Goal: Transaction & Acquisition: Purchase product/service

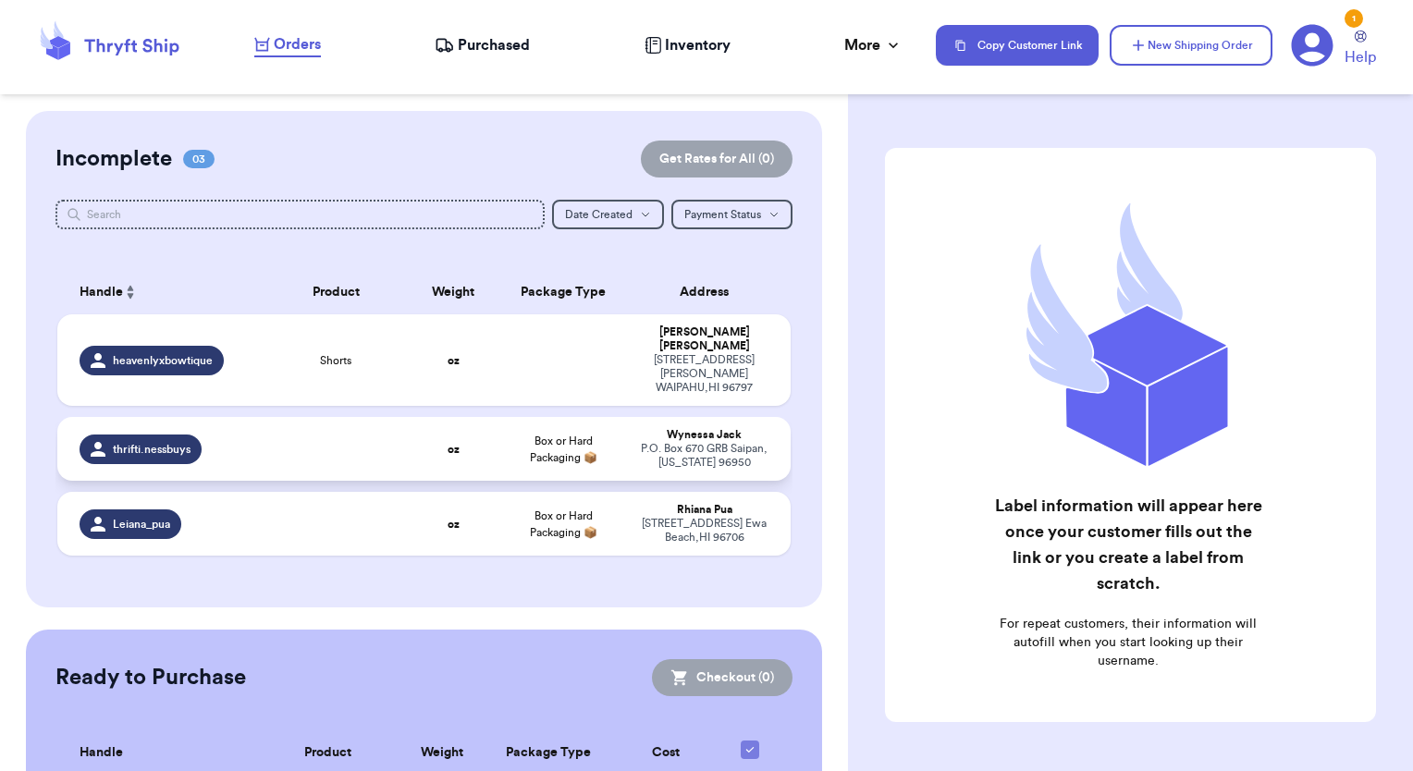
click at [137, 442] on span "thrifti.nessbuys" at bounding box center [152, 449] width 78 height 15
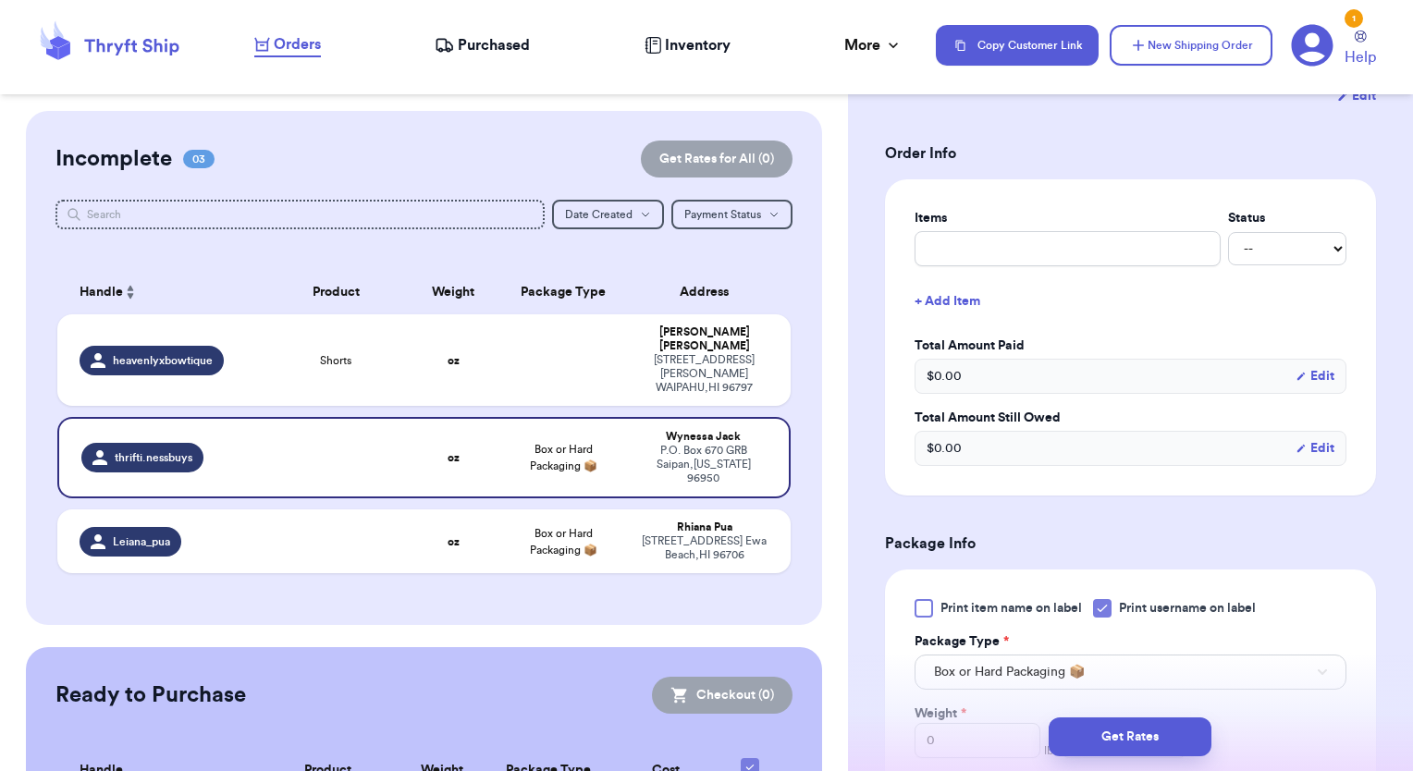
scroll to position [370, 0]
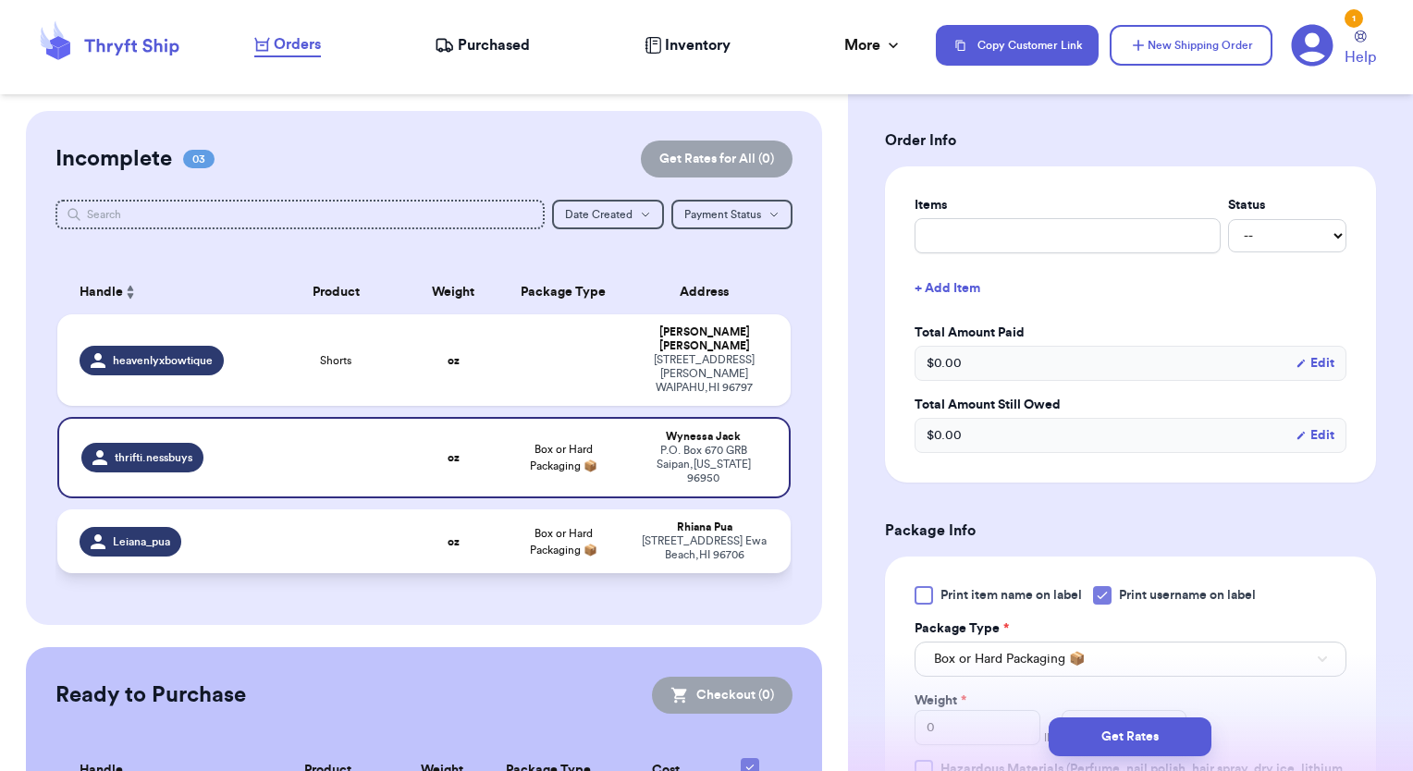
click at [150, 534] on span "Leiana_pua" at bounding box center [141, 541] width 57 height 15
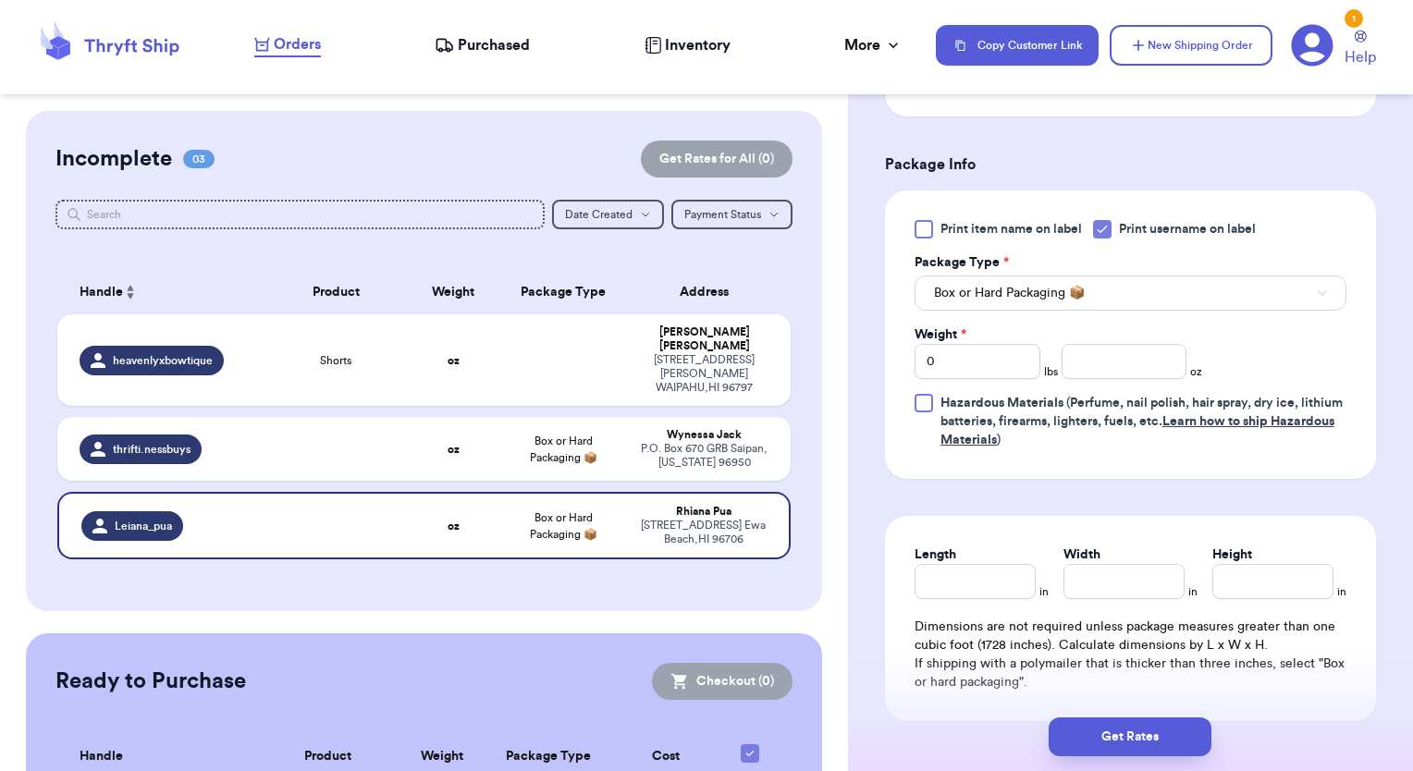
scroll to position [832, 0]
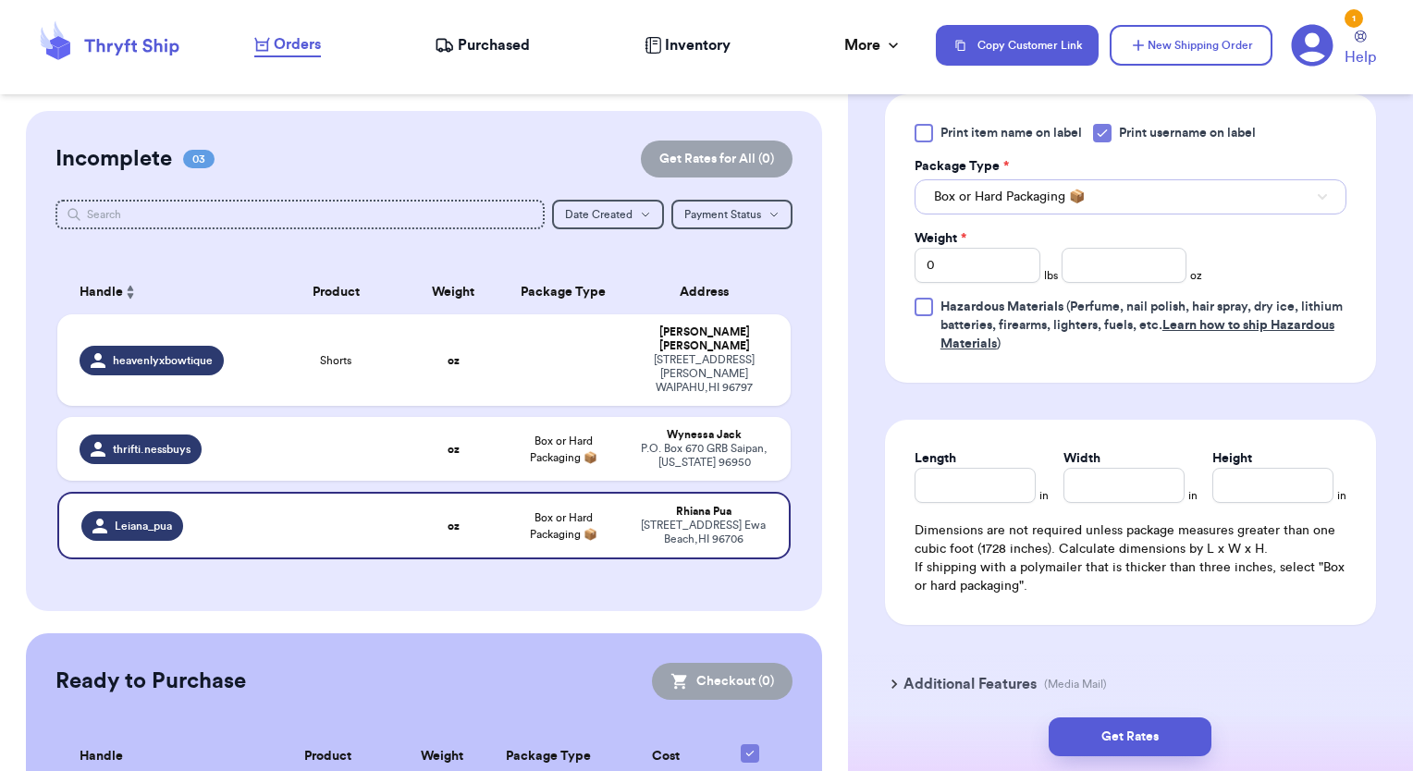
click at [1010, 189] on span "Box or Hard Packaging 📦" at bounding box center [1009, 197] width 151 height 18
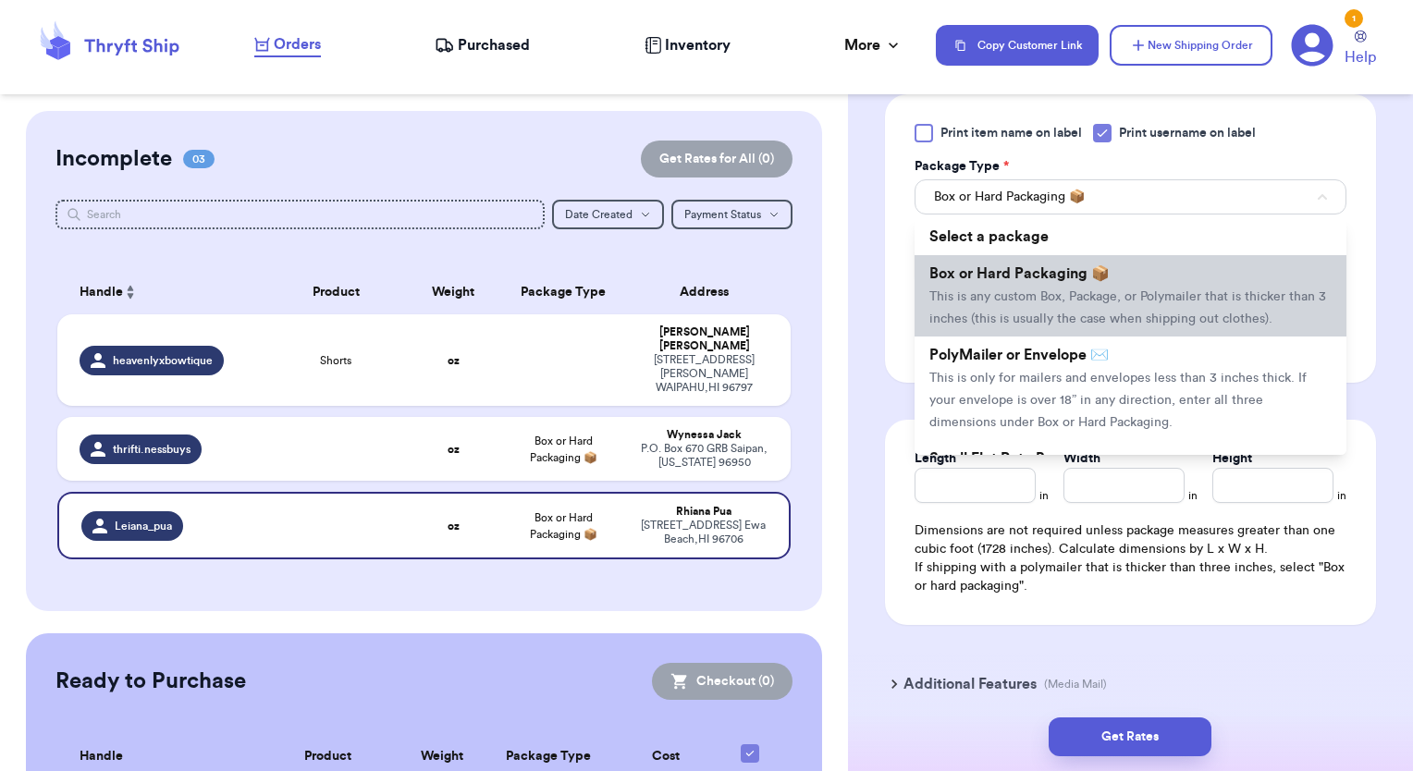
click at [1006, 279] on li "Box or Hard Packaging 📦 This is any custom Box, Package, or Polymailer that is …" at bounding box center [1130, 295] width 432 height 81
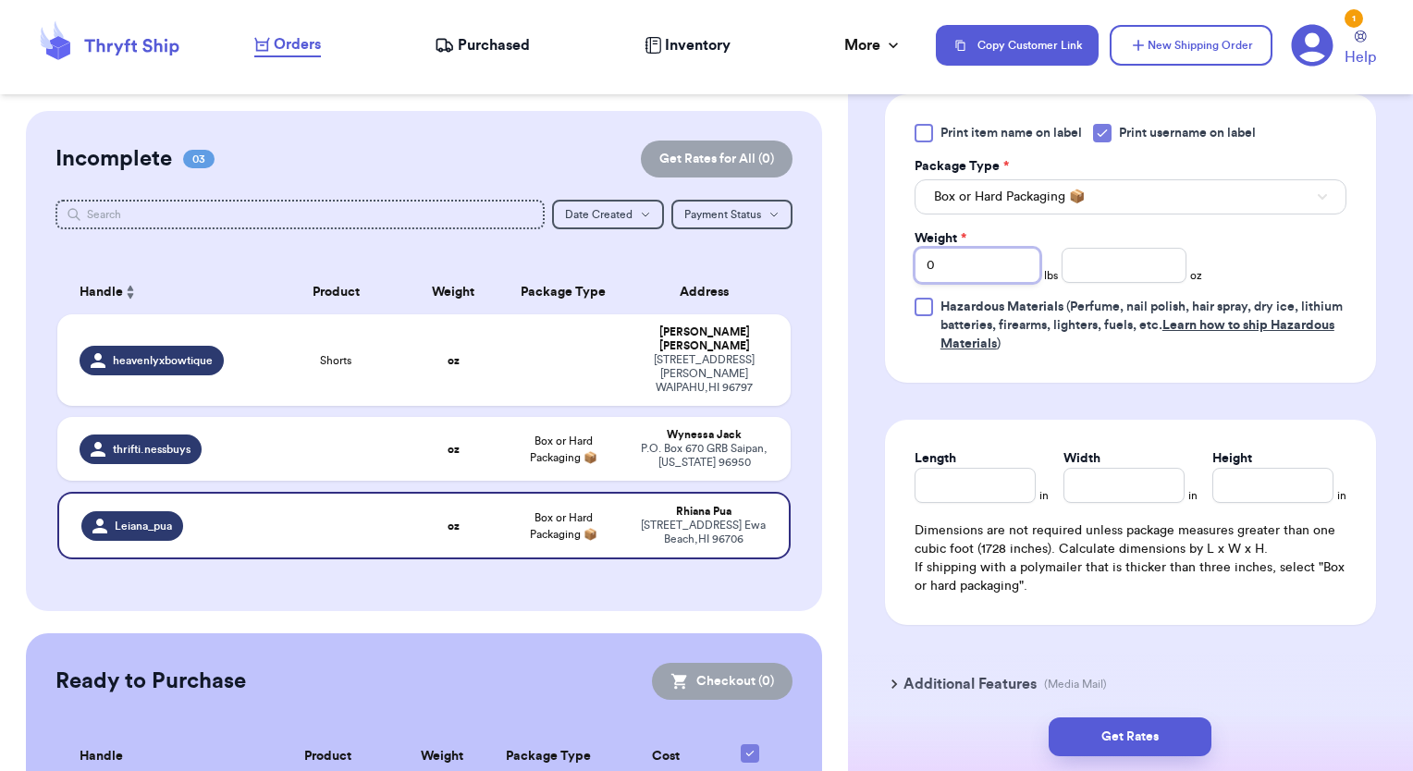
drag, startPoint x: 940, startPoint y: 271, endPoint x: 876, endPoint y: 271, distance: 63.8
click at [876, 271] on div "Shipping Information Delete Label Customer Info Order created: [DATE] 10:59 PM …" at bounding box center [1130, 65] width 565 height 1572
type input "5"
drag, startPoint x: 955, startPoint y: 261, endPoint x: 859, endPoint y: 270, distance: 96.6
click at [859, 270] on div "Shipping Information Delete Label Customer Info Order created: [DATE] 10:59 PM …" at bounding box center [1130, 65] width 565 height 1572
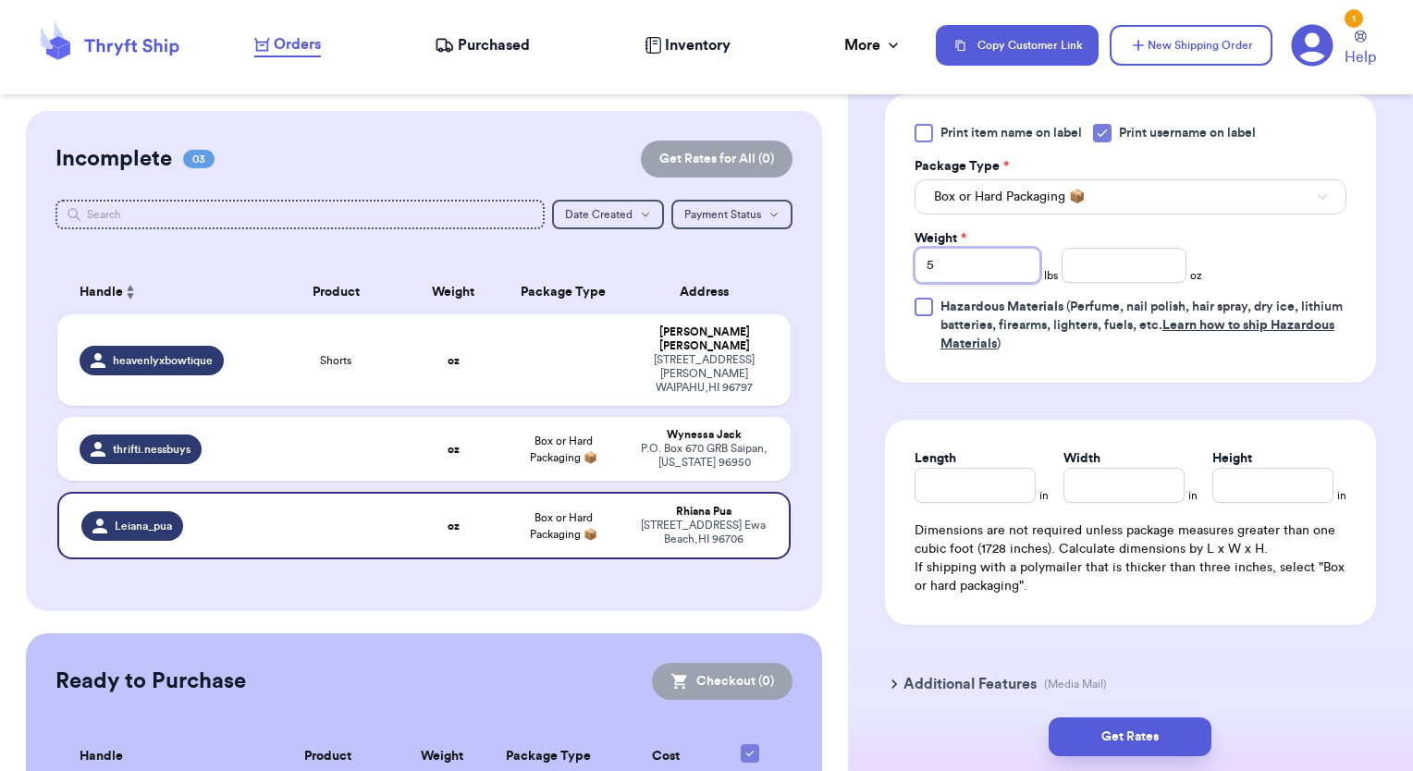
type input "4"
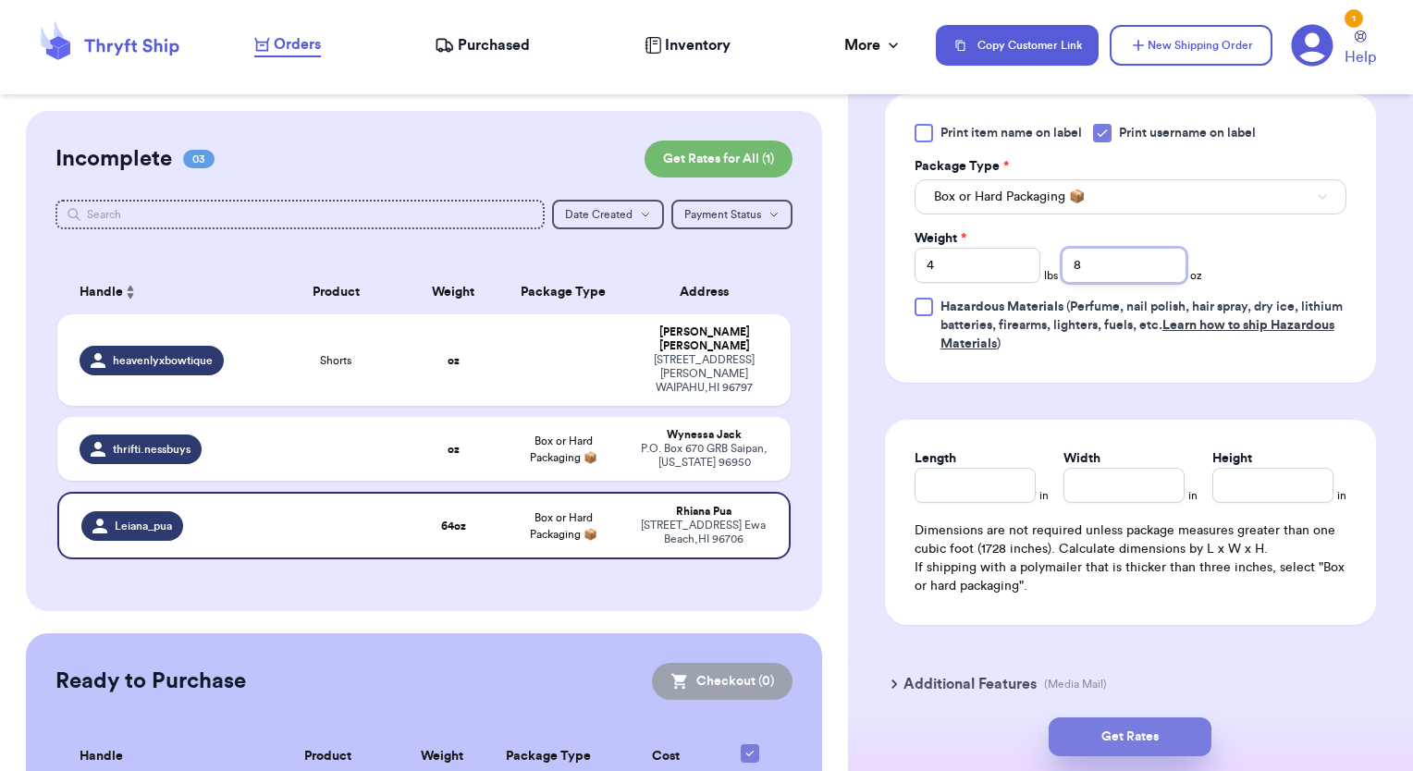
type input "8"
click at [1100, 737] on button "Get Rates" at bounding box center [1129, 736] width 163 height 39
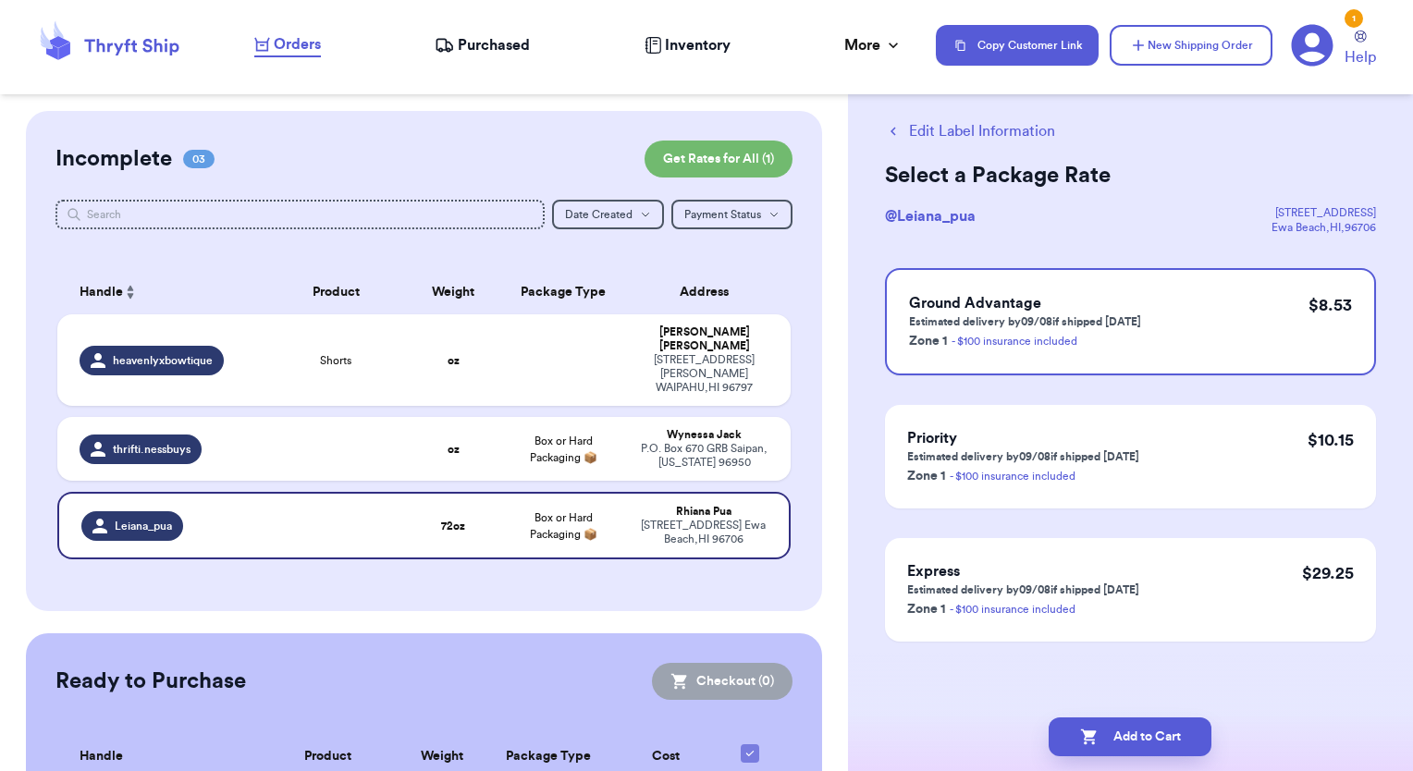
scroll to position [0, 0]
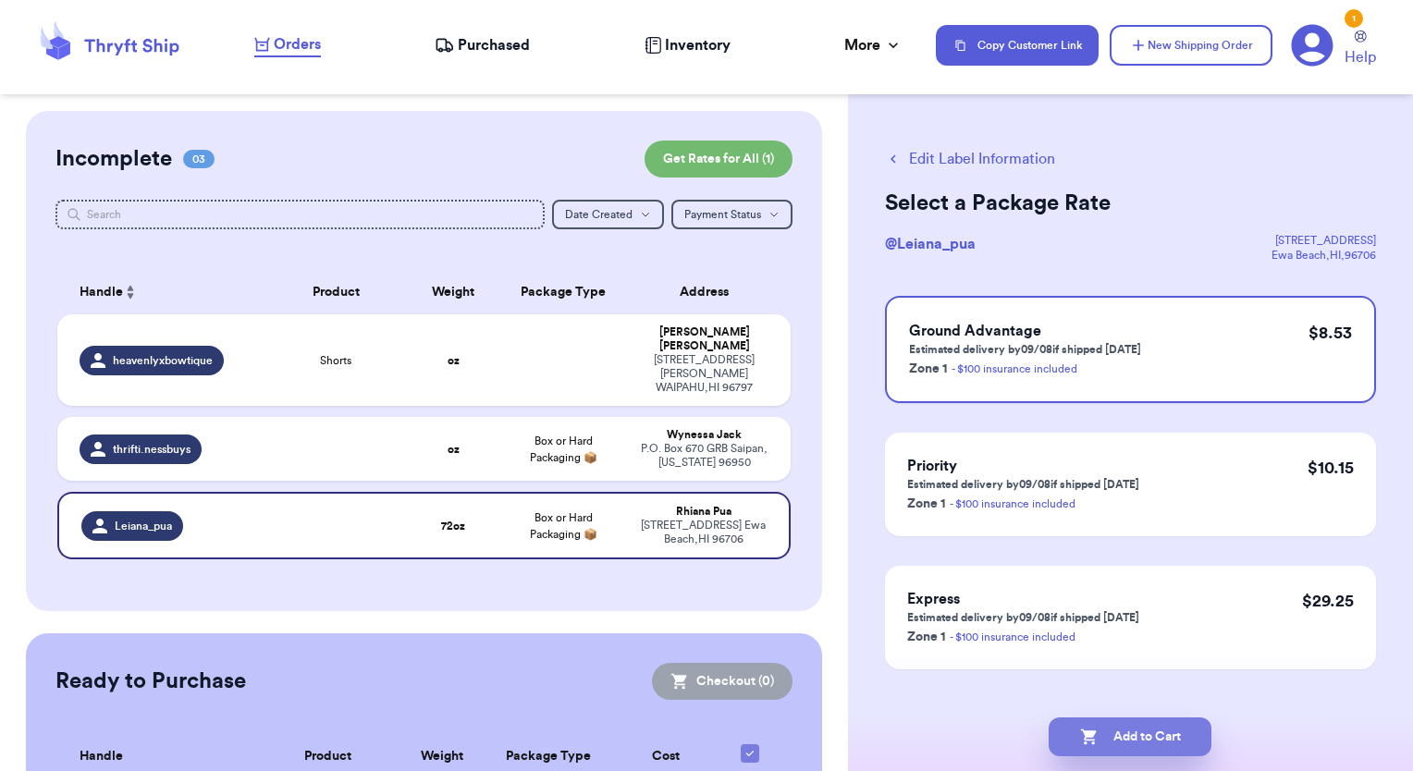
click at [1132, 741] on button "Add to Cart" at bounding box center [1129, 736] width 163 height 39
checkbox input "true"
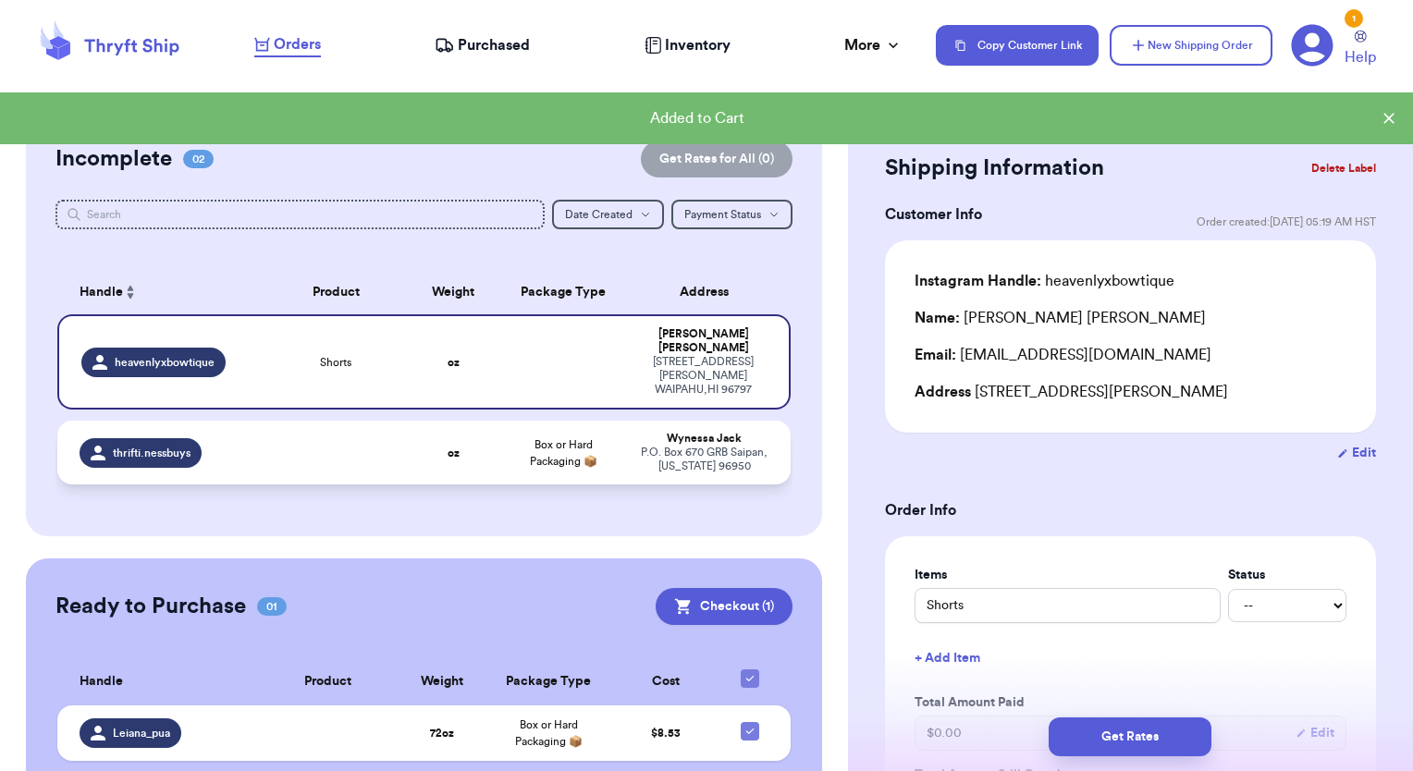
click at [174, 446] on span "thrifti.nessbuys" at bounding box center [152, 453] width 78 height 15
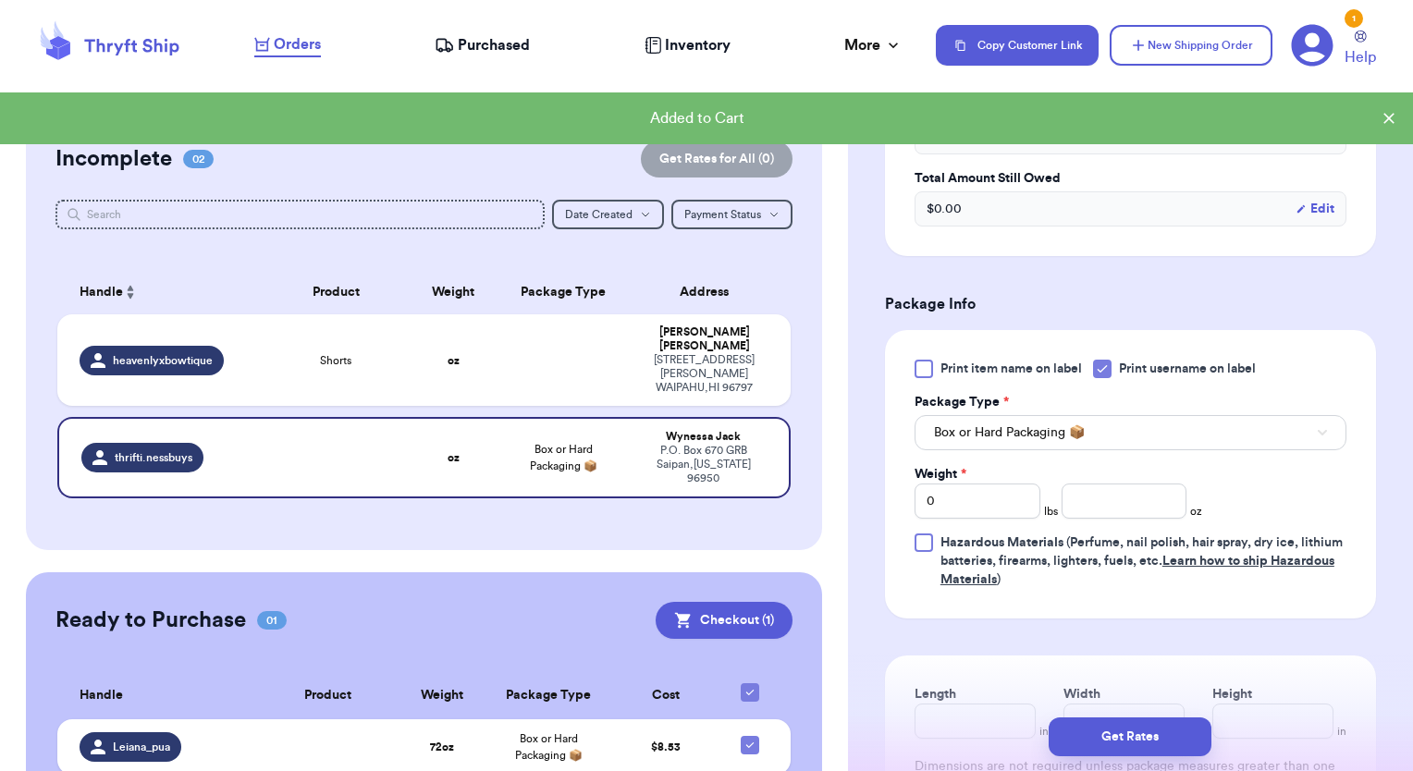
scroll to position [740, 0]
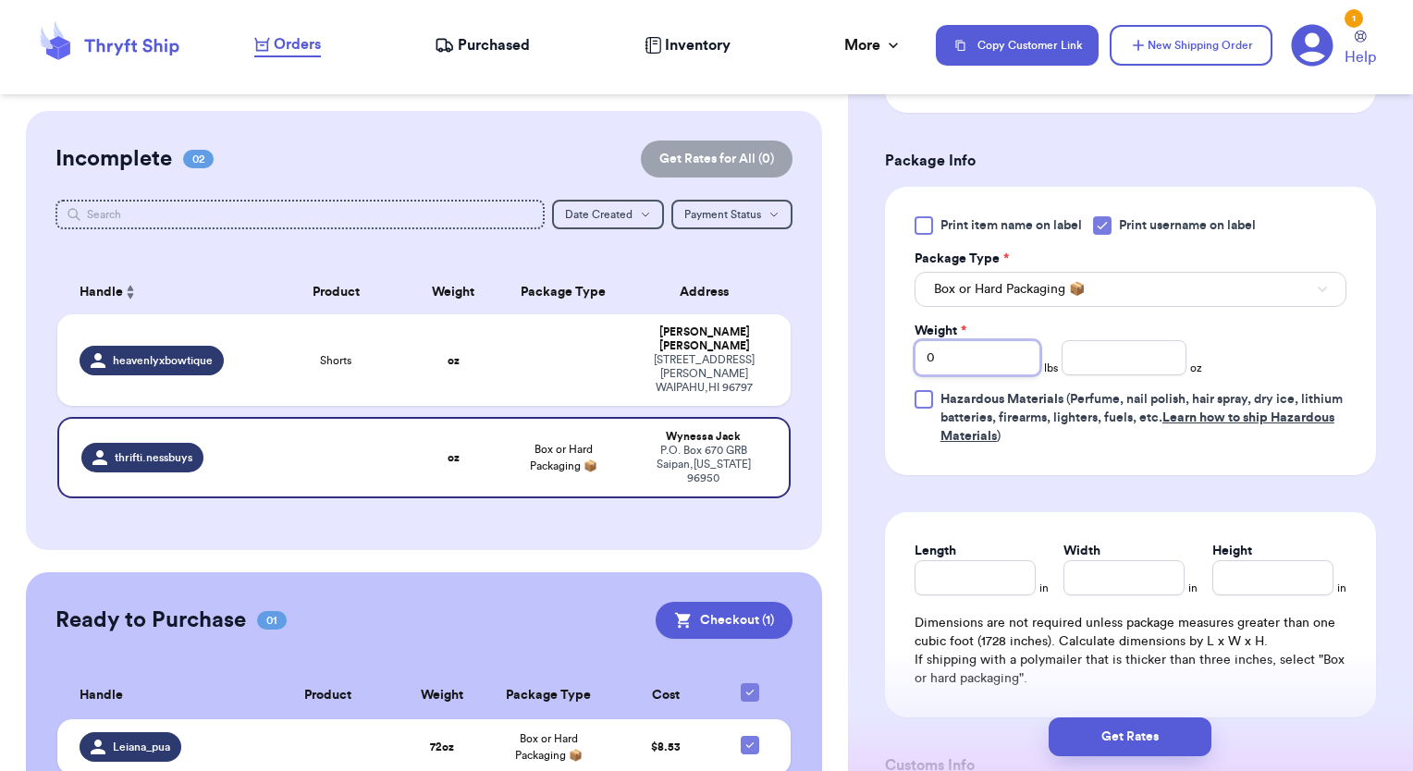
click at [962, 374] on input "0" at bounding box center [977, 357] width 126 height 35
drag, startPoint x: 962, startPoint y: 374, endPoint x: 900, endPoint y: 375, distance: 62.9
click at [900, 375] on div "Print item name on label Print username on label Package Type * Box or Hard Pac…" at bounding box center [1130, 331] width 491 height 288
type input "1"
type input "10"
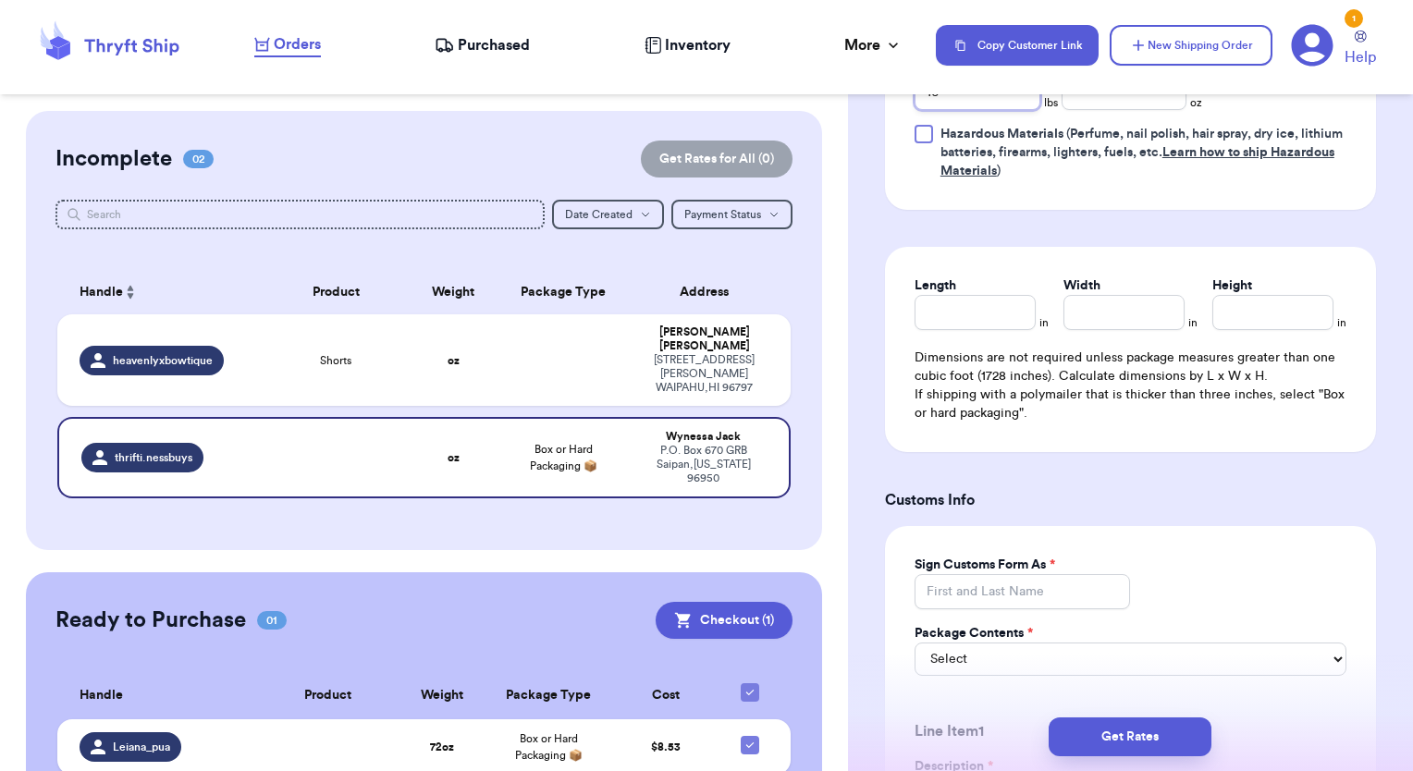
scroll to position [1017, 0]
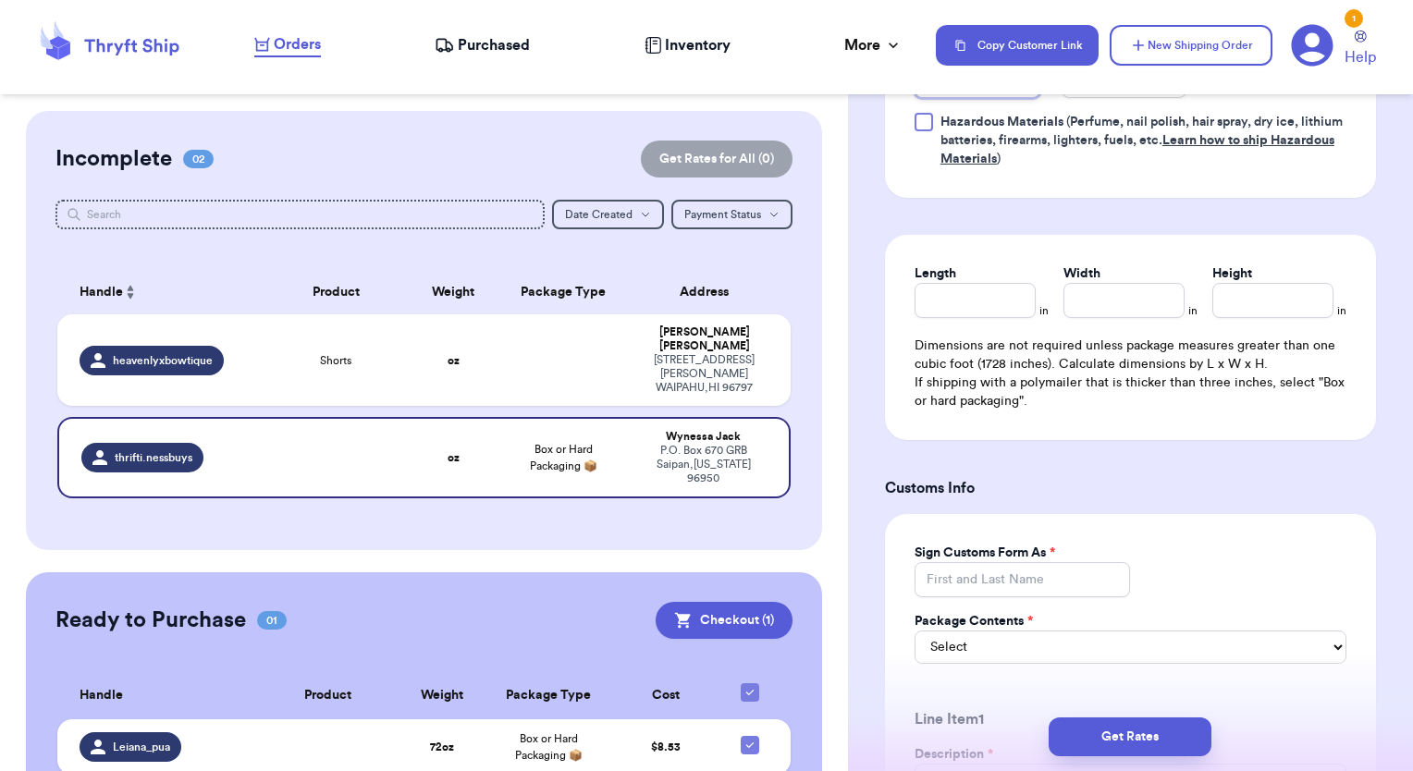
type input "10"
click at [1040, 597] on input "Sign Customs Form As *" at bounding box center [1022, 579] width 216 height 35
type input "[PERSON_NAME]"
click at [1040, 597] on input "[PERSON_NAME]" at bounding box center [1022, 579] width 216 height 35
drag, startPoint x: 1095, startPoint y: 597, endPoint x: 900, endPoint y: 585, distance: 195.5
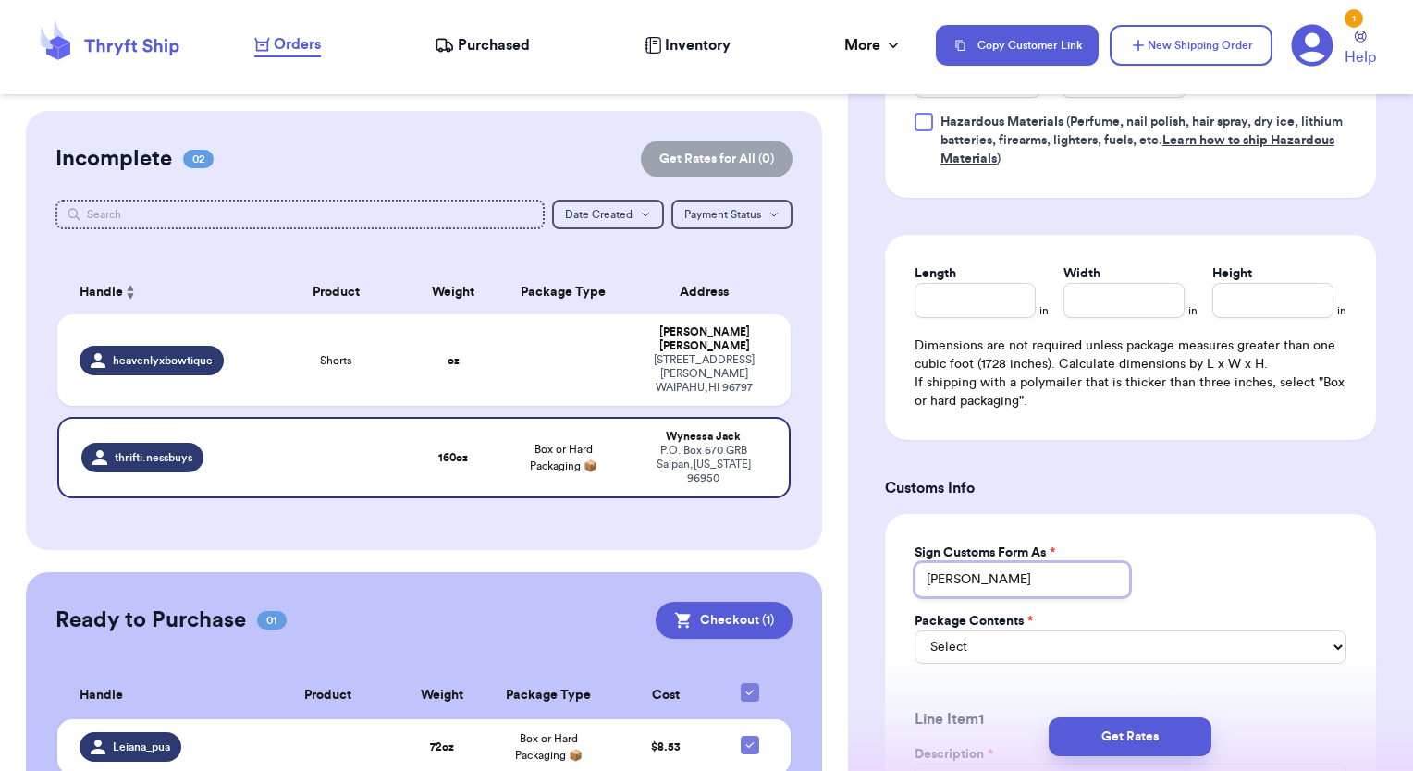
click at [1046, 499] on h3 "Customs Info" at bounding box center [1130, 488] width 491 height 22
click at [967, 597] on input "Sign Customs Form As *" at bounding box center [1022, 579] width 216 height 35
type input "[PERSON_NAME]"
type input "0"
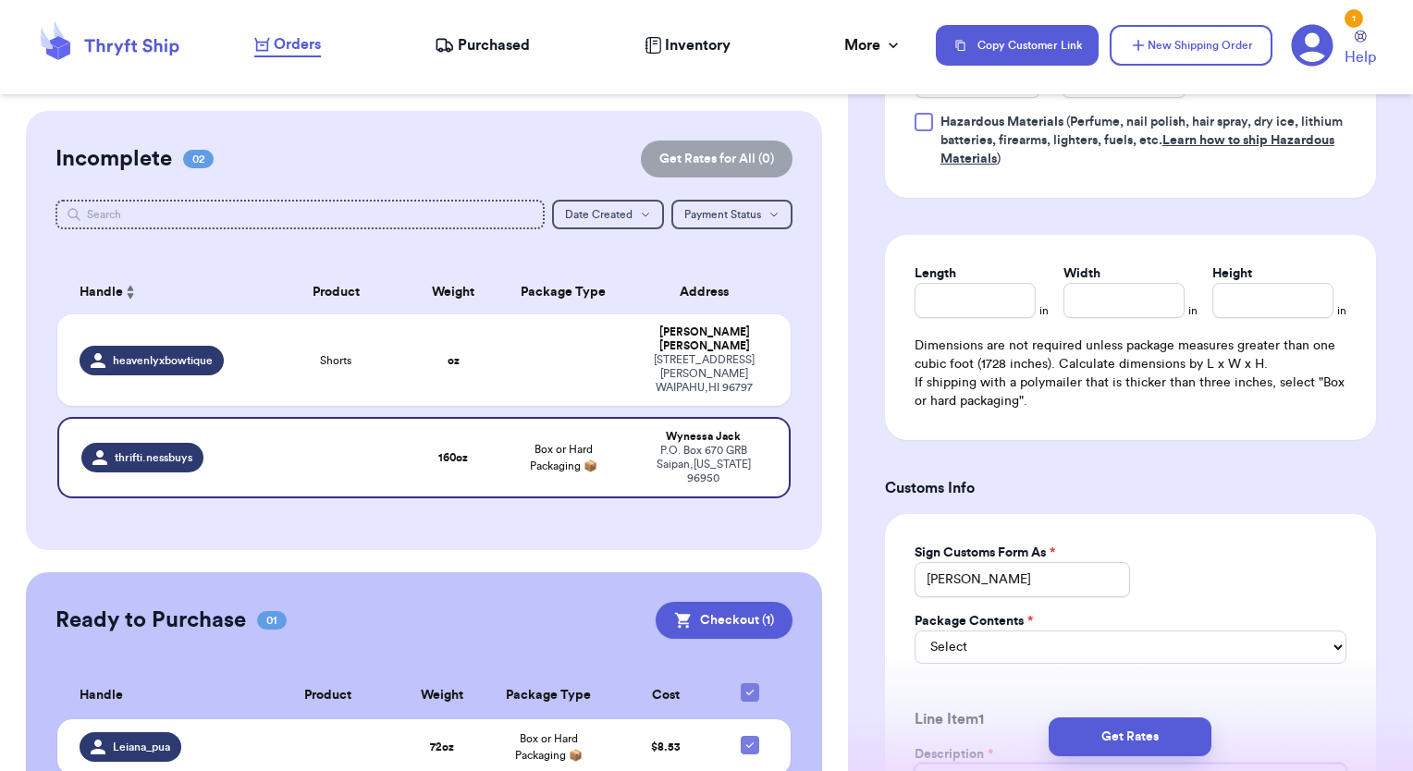
type input "Cotton T-Shirts"
type input "6109.10.0042"
type input "148"
type input "4"
type input "1.00"
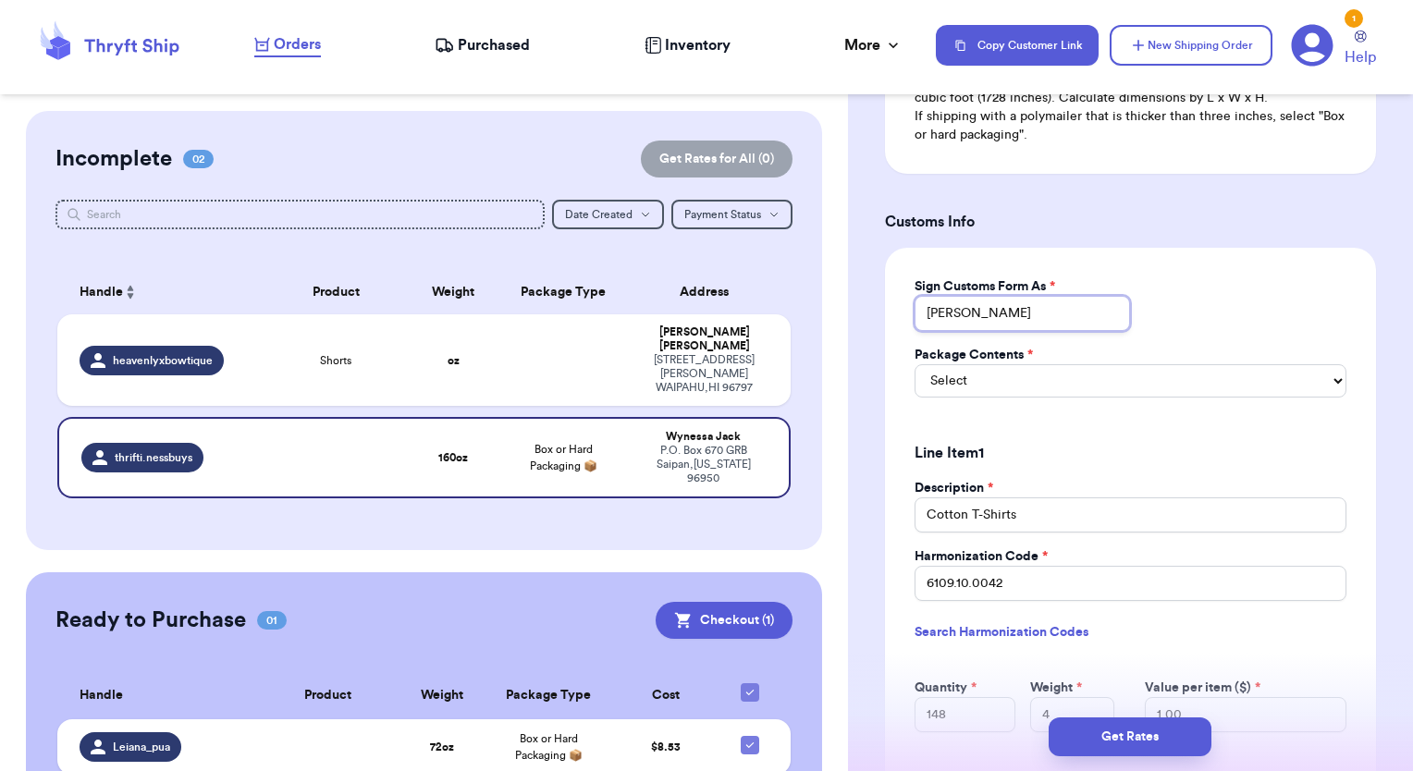
scroll to position [1294, 0]
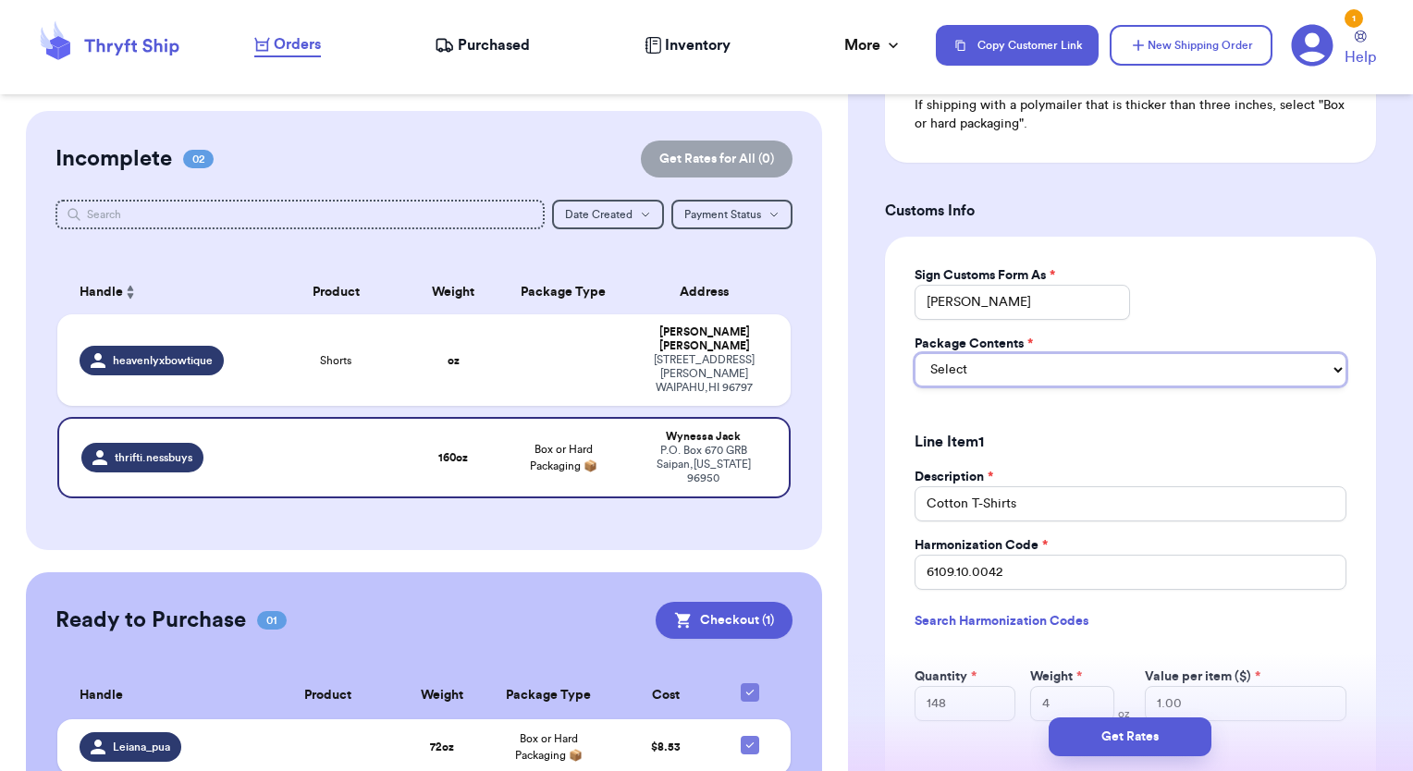
click at [957, 383] on select "Select Merchandise Gift Documents" at bounding box center [1130, 369] width 432 height 33
select select "MERCHANDISE"
click at [914, 373] on select "Select Merchandise Gift Documents" at bounding box center [1130, 369] width 432 height 33
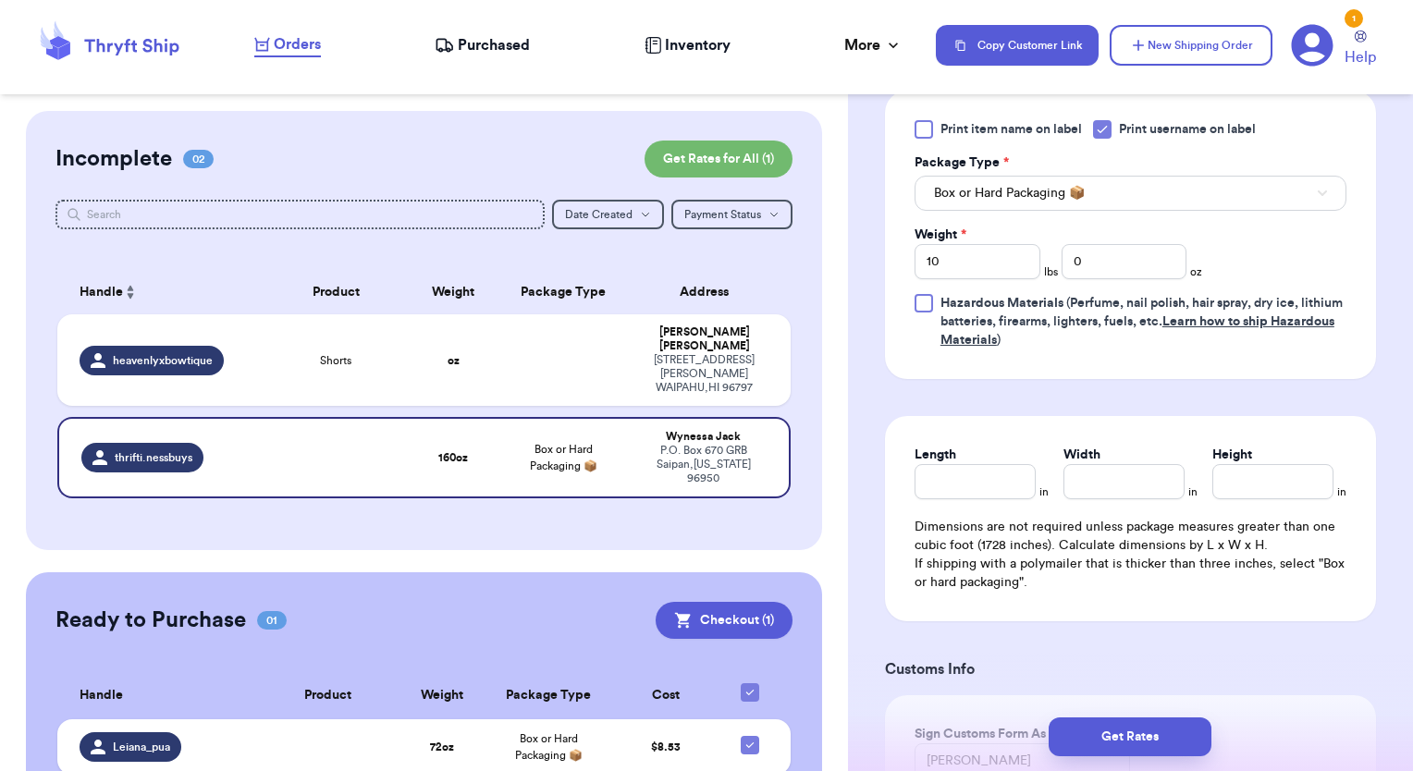
scroll to position [1017, 0]
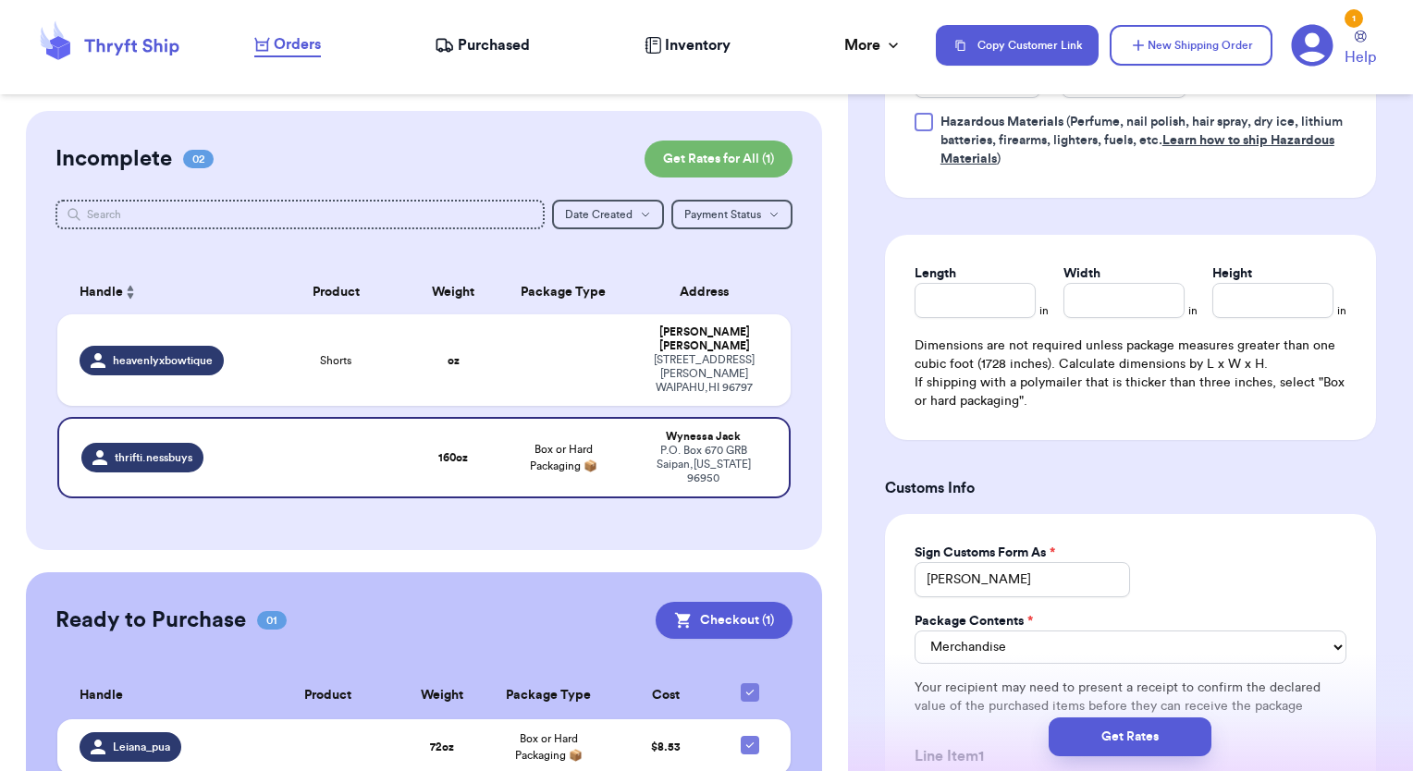
click at [924, 244] on form "Shipping Information Delete Label Customer Info Order created: [DATE] 10:59 PM …" at bounding box center [1130, 254] width 491 height 2247
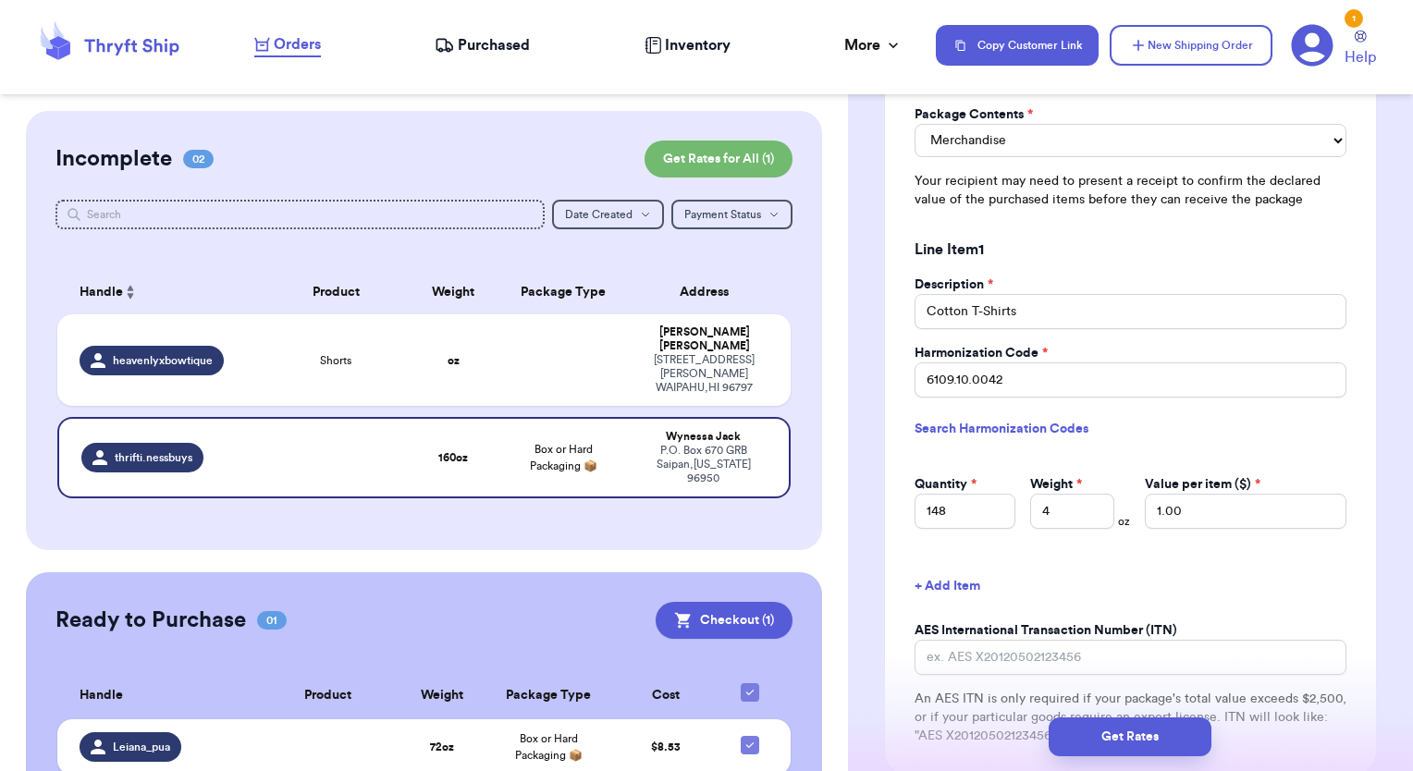
scroll to position [1664, 0]
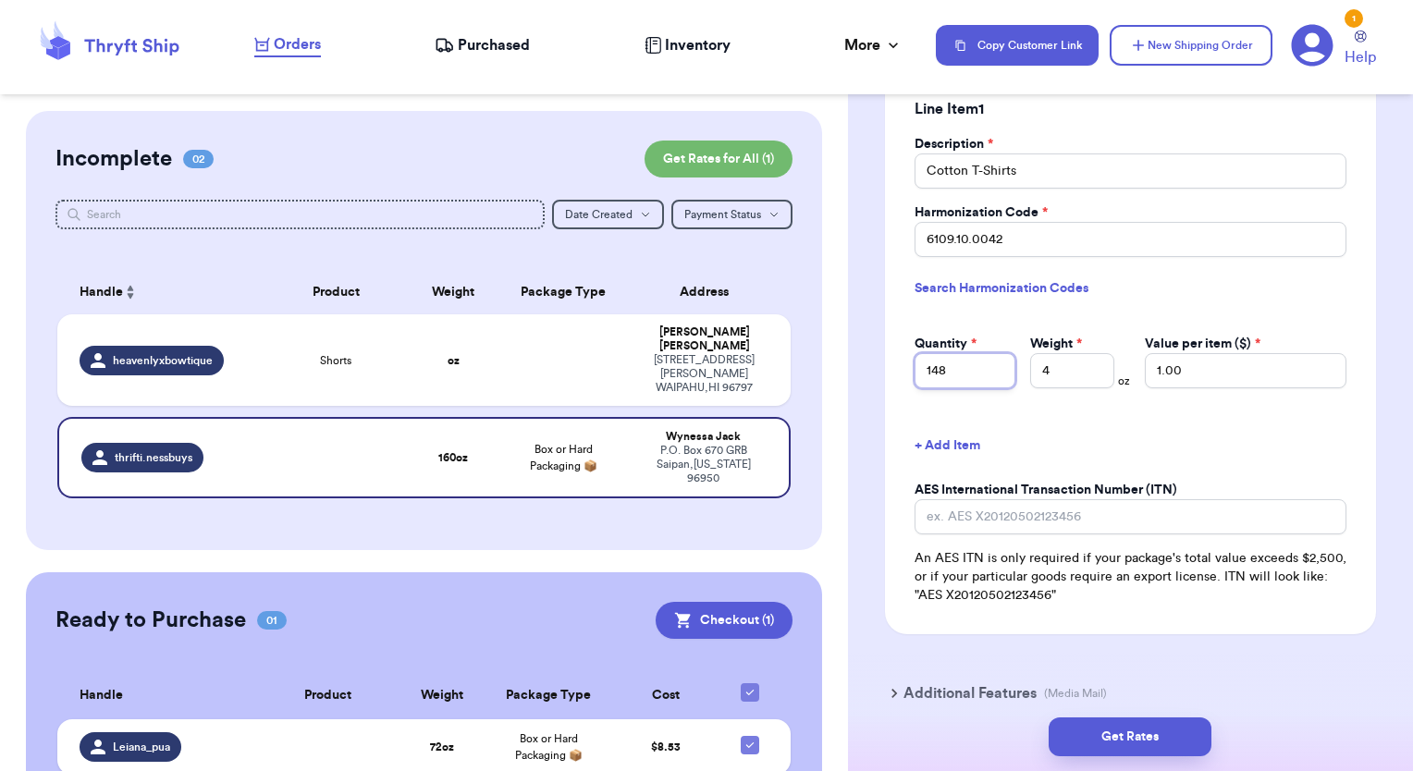
drag, startPoint x: 974, startPoint y: 398, endPoint x: 902, endPoint y: 395, distance: 71.2
click at [902, 395] on div "Sign Customs Form As * [PERSON_NAME] Package Contents * Merchandise Gift Docume…" at bounding box center [1130, 250] width 491 height 767
click at [980, 387] on input "160" at bounding box center [964, 370] width 101 height 35
drag, startPoint x: 976, startPoint y: 390, endPoint x: 858, endPoint y: 392, distance: 118.4
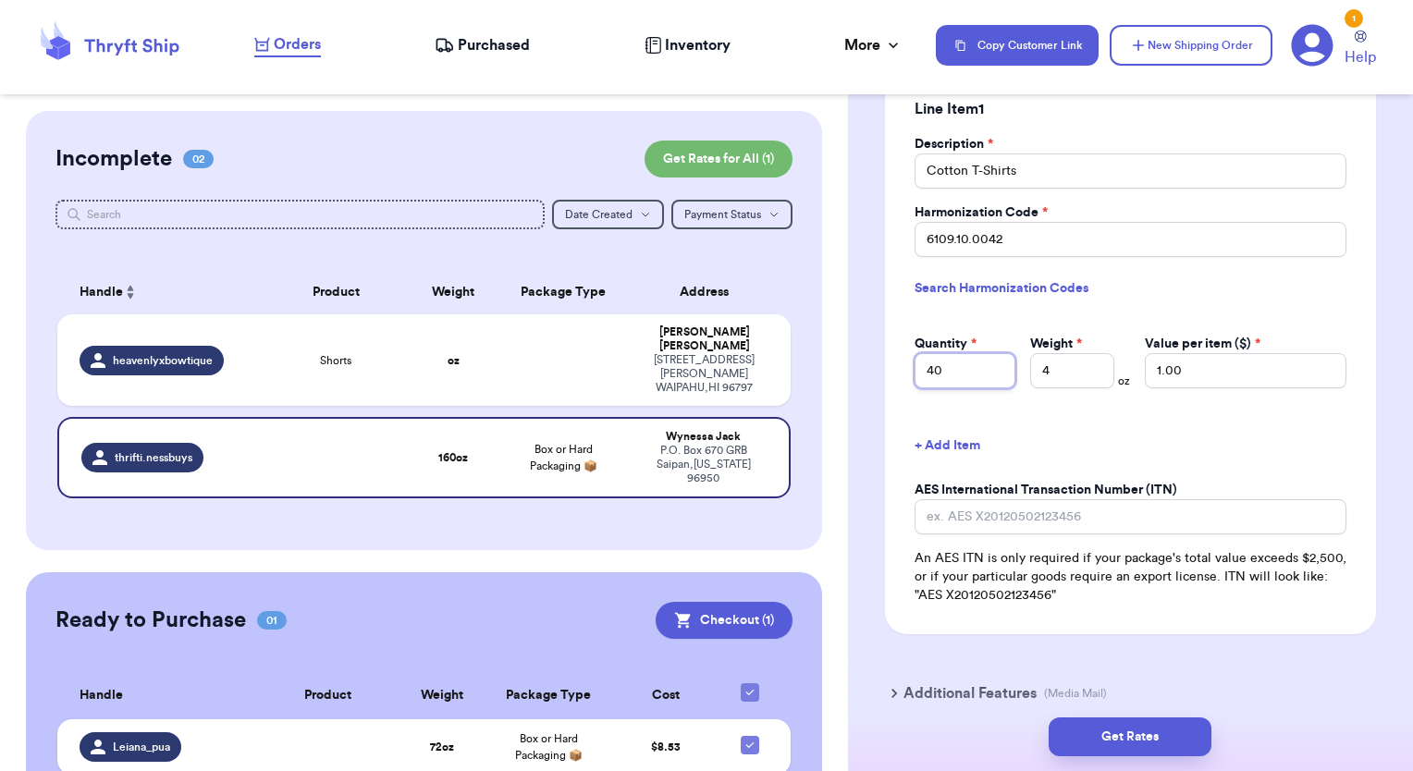
type input "40"
click at [922, 353] on label "Quantity *" at bounding box center [945, 344] width 62 height 18
click at [922, 365] on input "40" at bounding box center [964, 370] width 101 height 35
click at [1025, 337] on div "Quantity * 40 Weight * 4 oz Value per item ($) * 1.00" at bounding box center [1130, 354] width 432 height 68
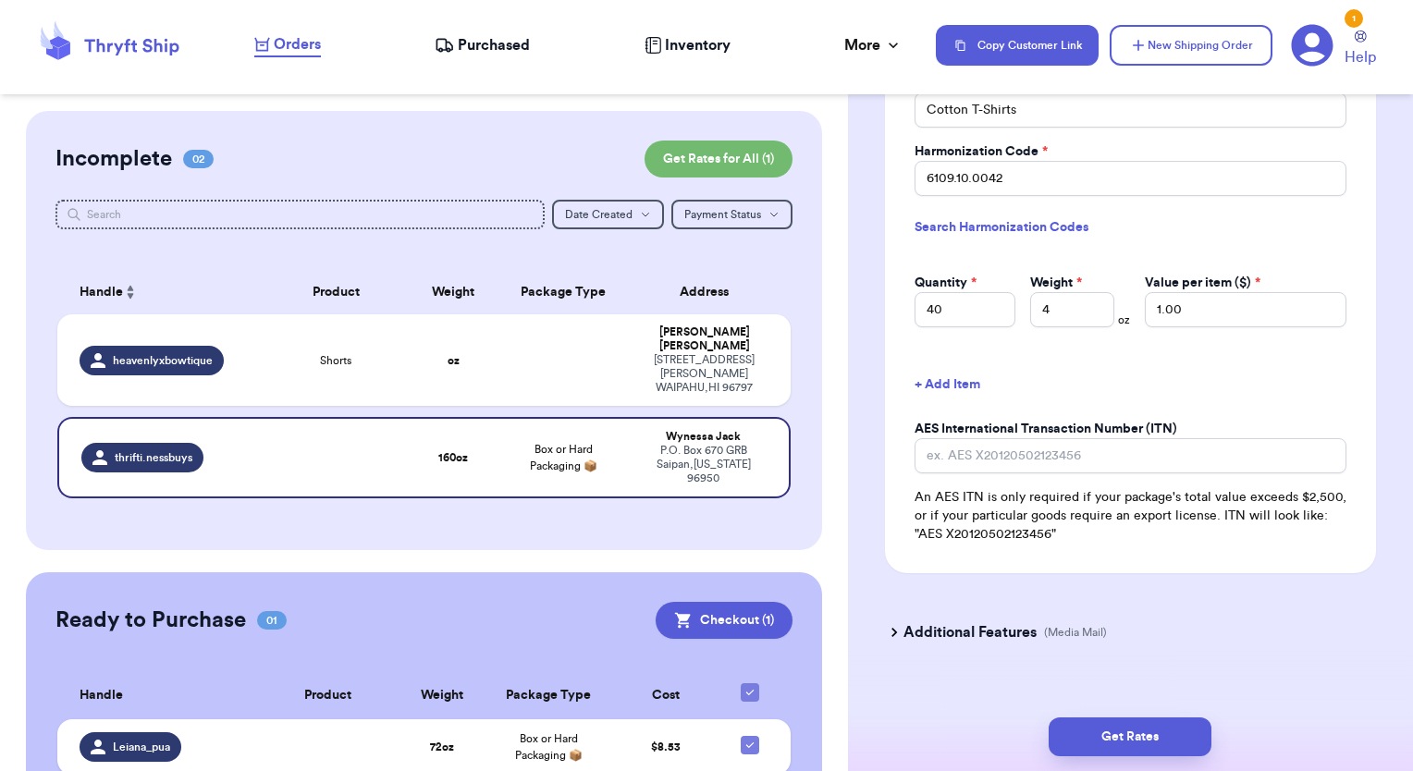
scroll to position [1770, 0]
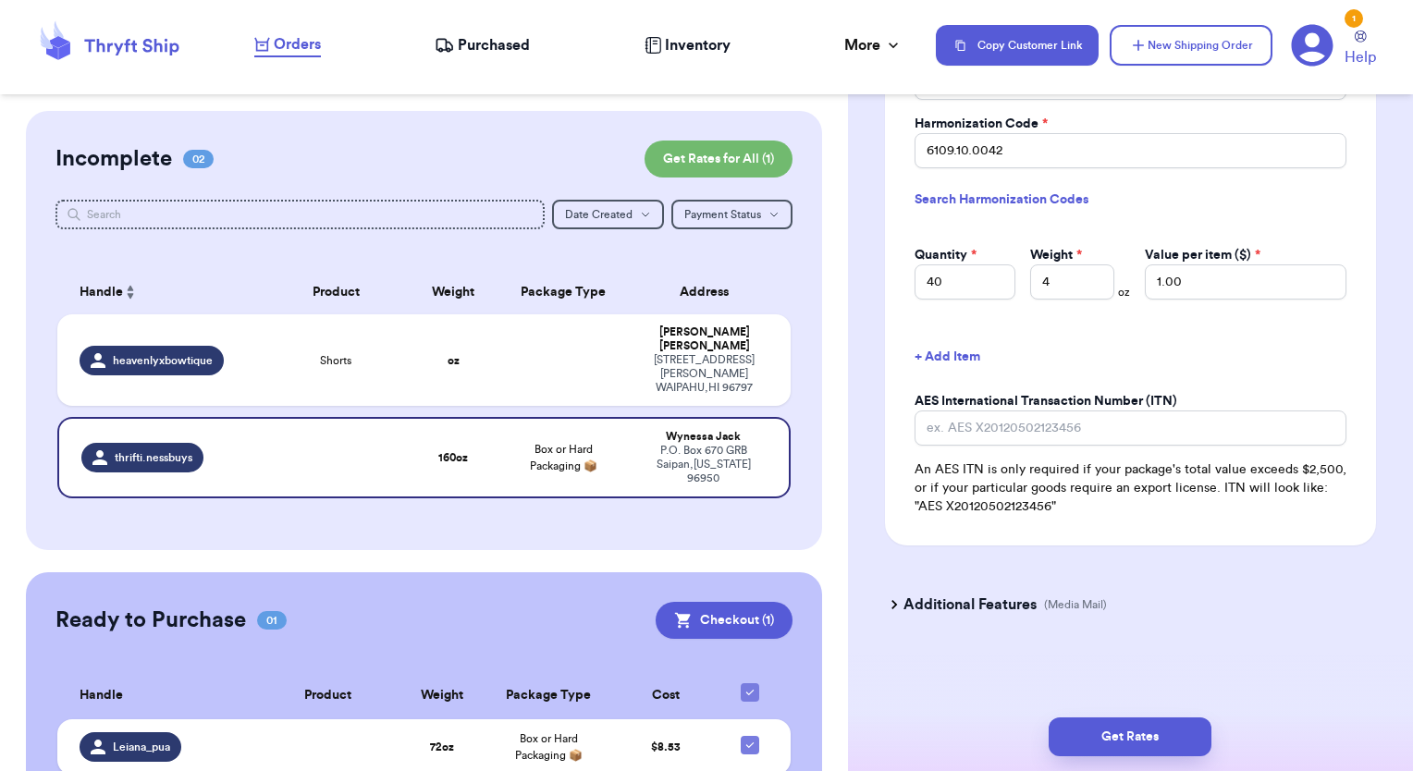
click at [1116, 766] on div "Get Rates" at bounding box center [1130, 737] width 565 height 68
click at [1130, 754] on button "Get Rates" at bounding box center [1129, 736] width 163 height 39
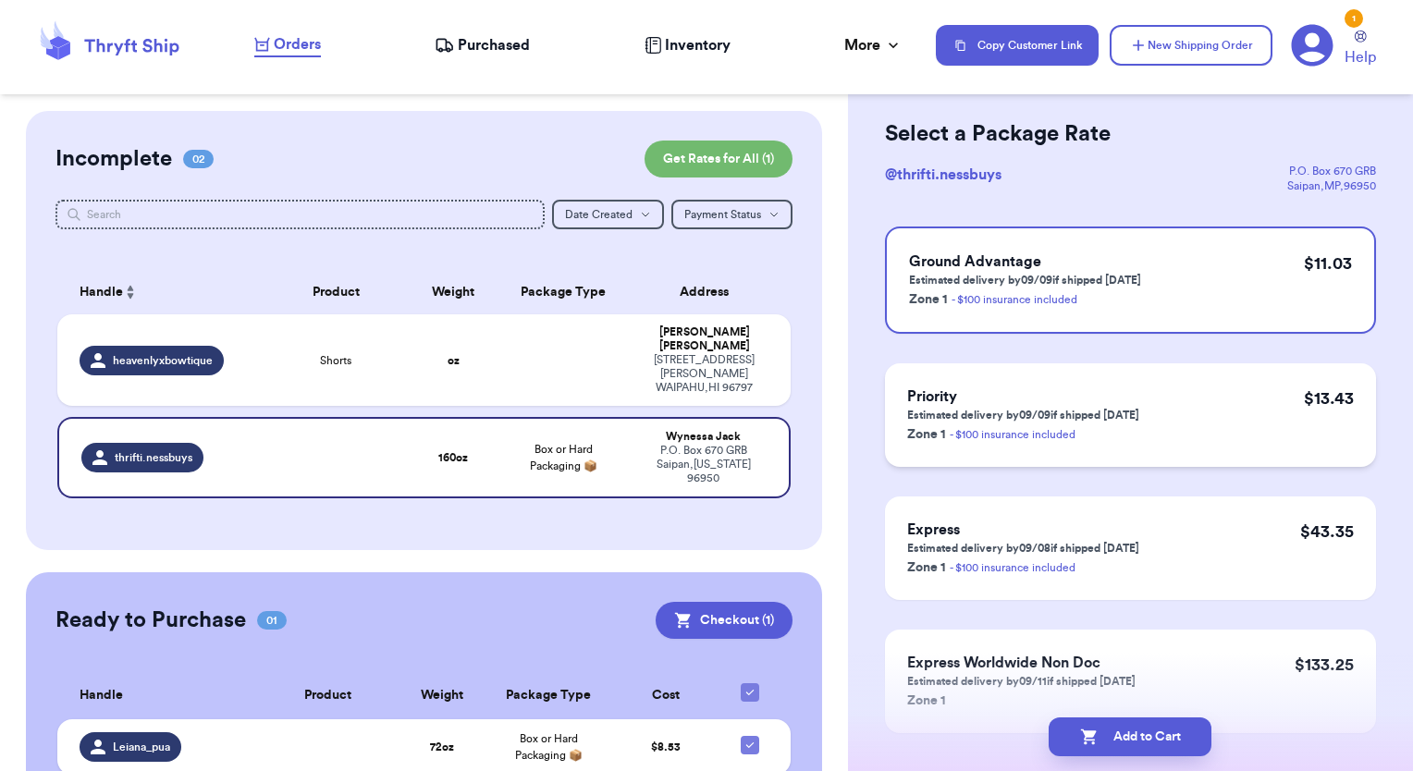
scroll to position [159, 0]
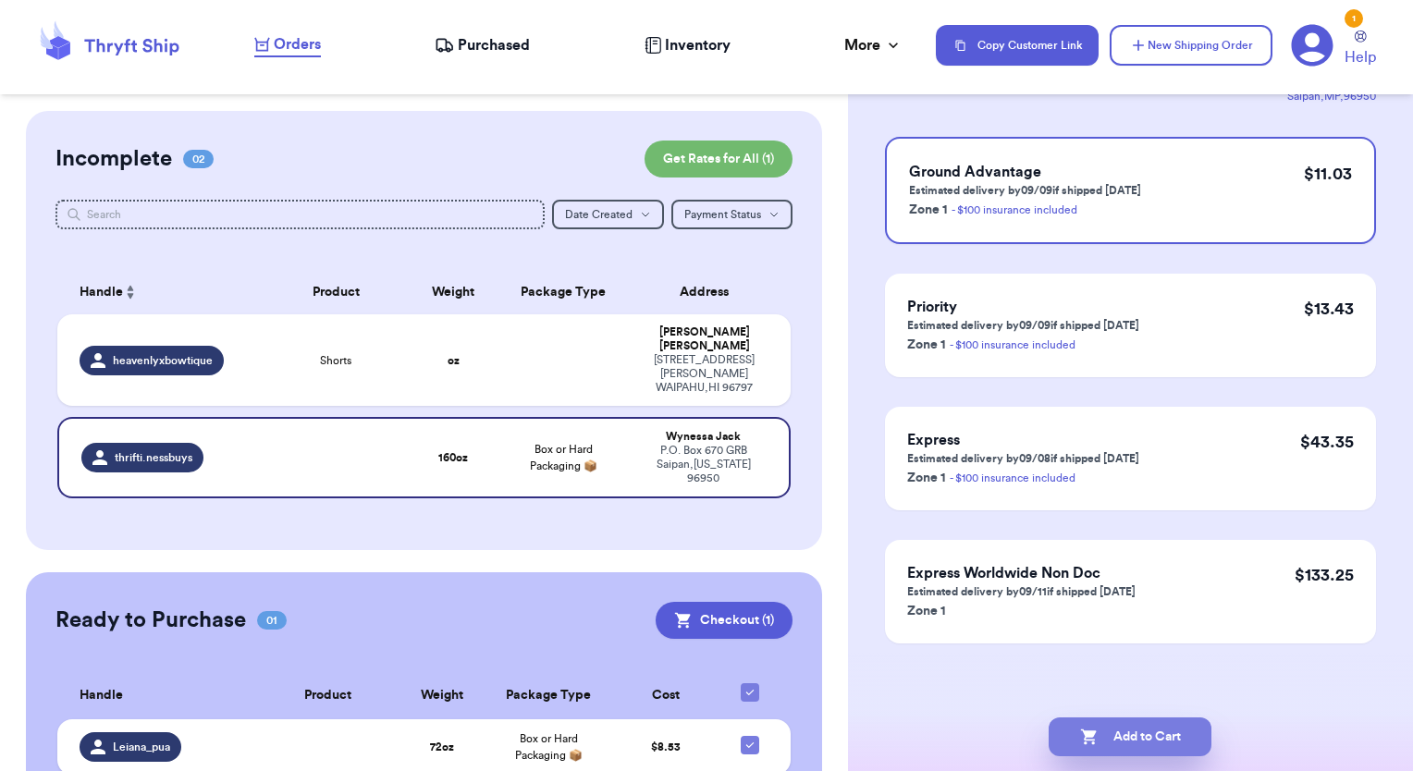
click at [1108, 737] on button "Add to Cart" at bounding box center [1129, 736] width 163 height 39
checkbox input "true"
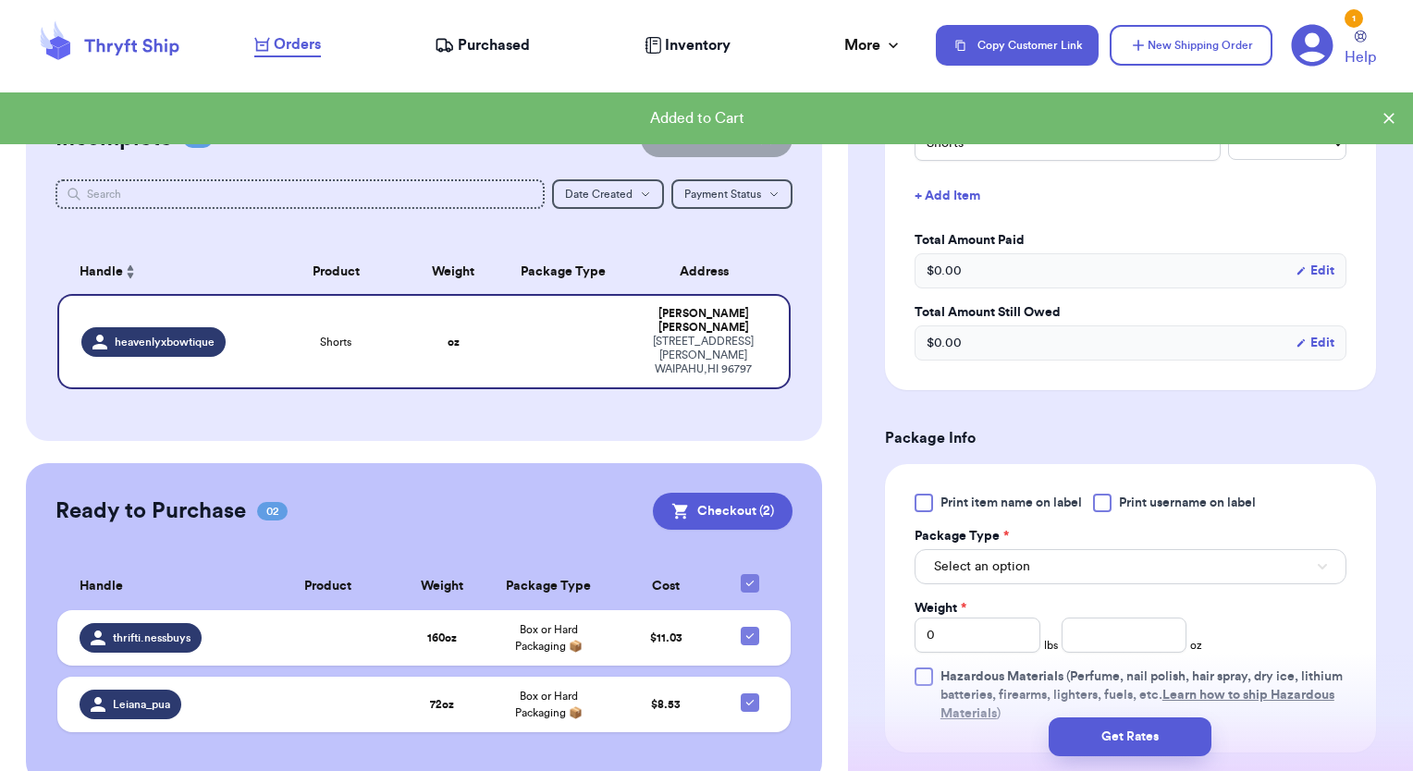
scroll to position [26, 0]
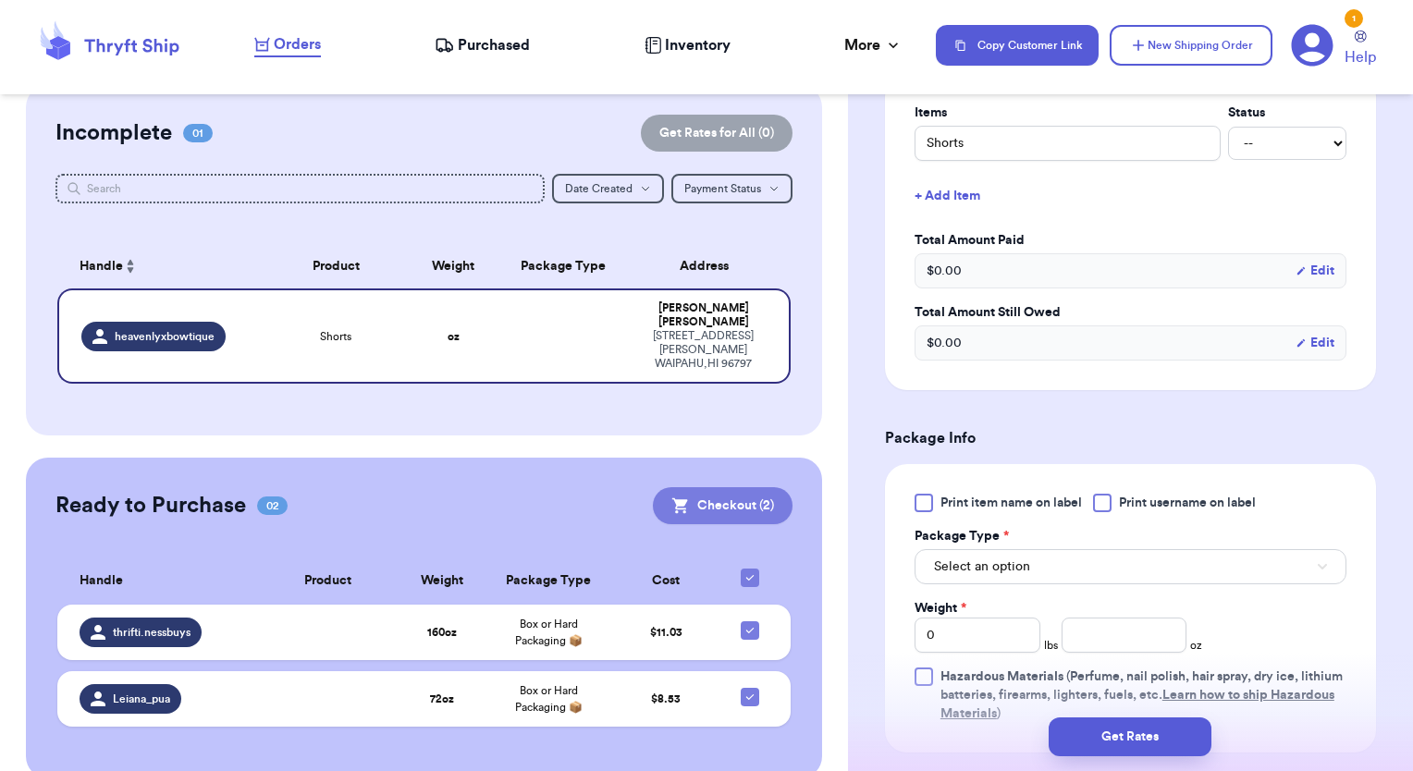
click at [697, 487] on button "Checkout ( 2 )" at bounding box center [723, 505] width 140 height 37
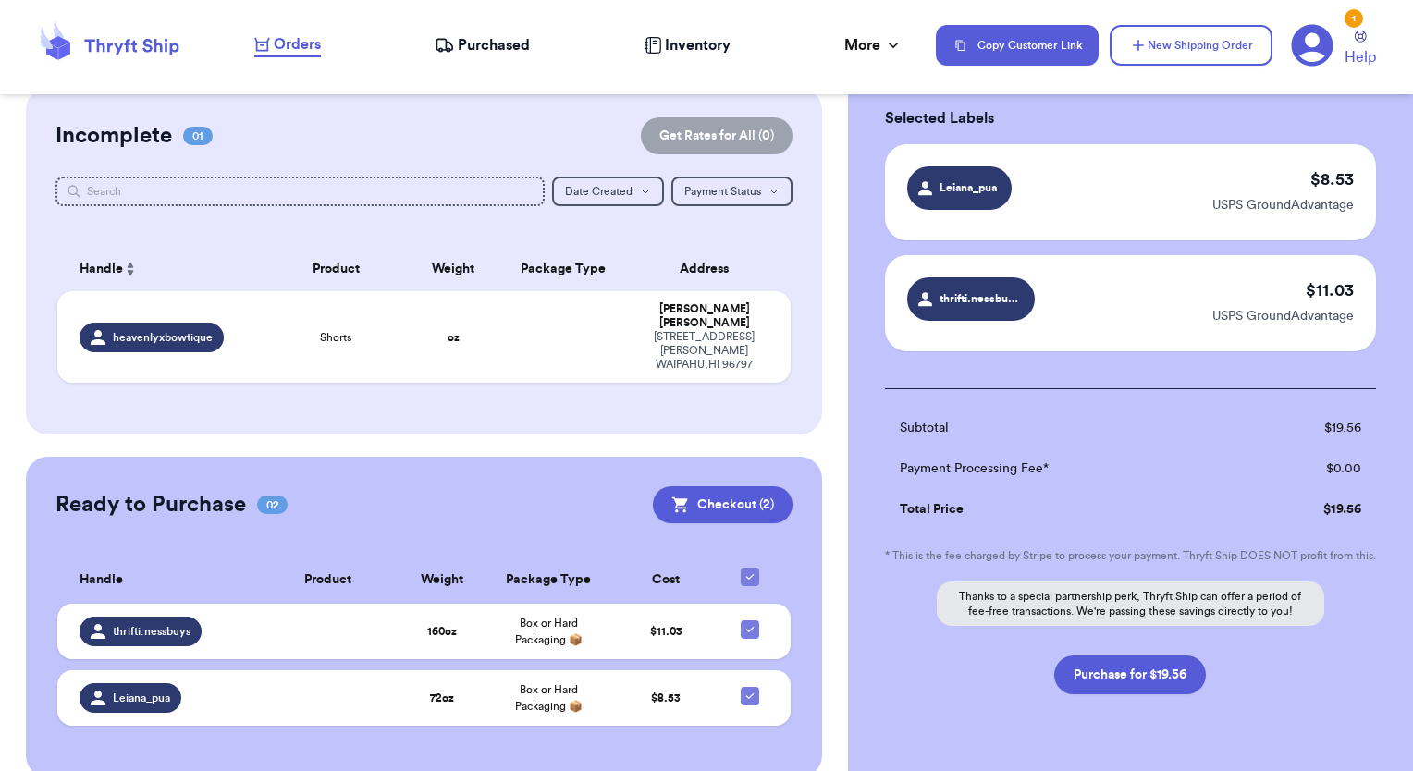
scroll to position [152, 0]
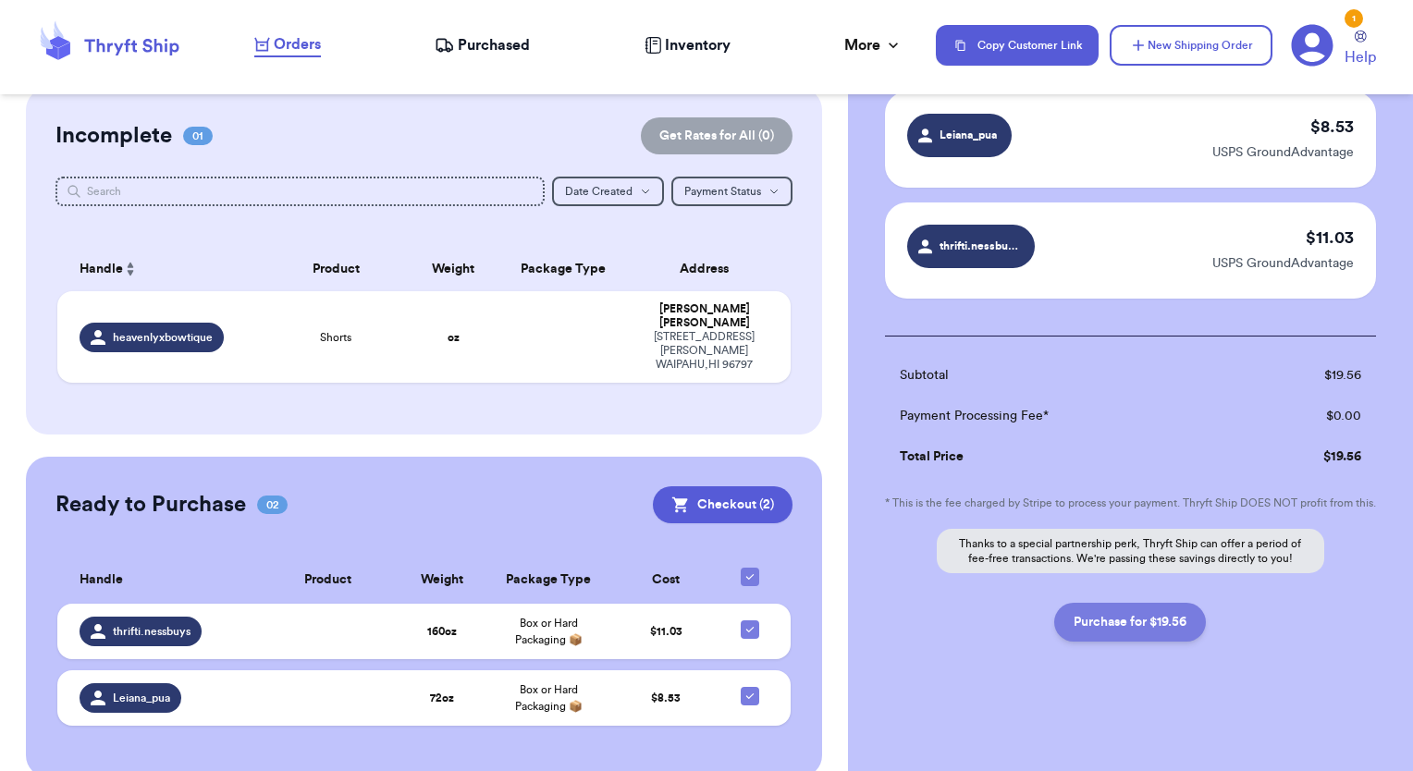
click at [1134, 626] on button "Purchase for $19.56" at bounding box center [1130, 622] width 152 height 39
checkbox input "false"
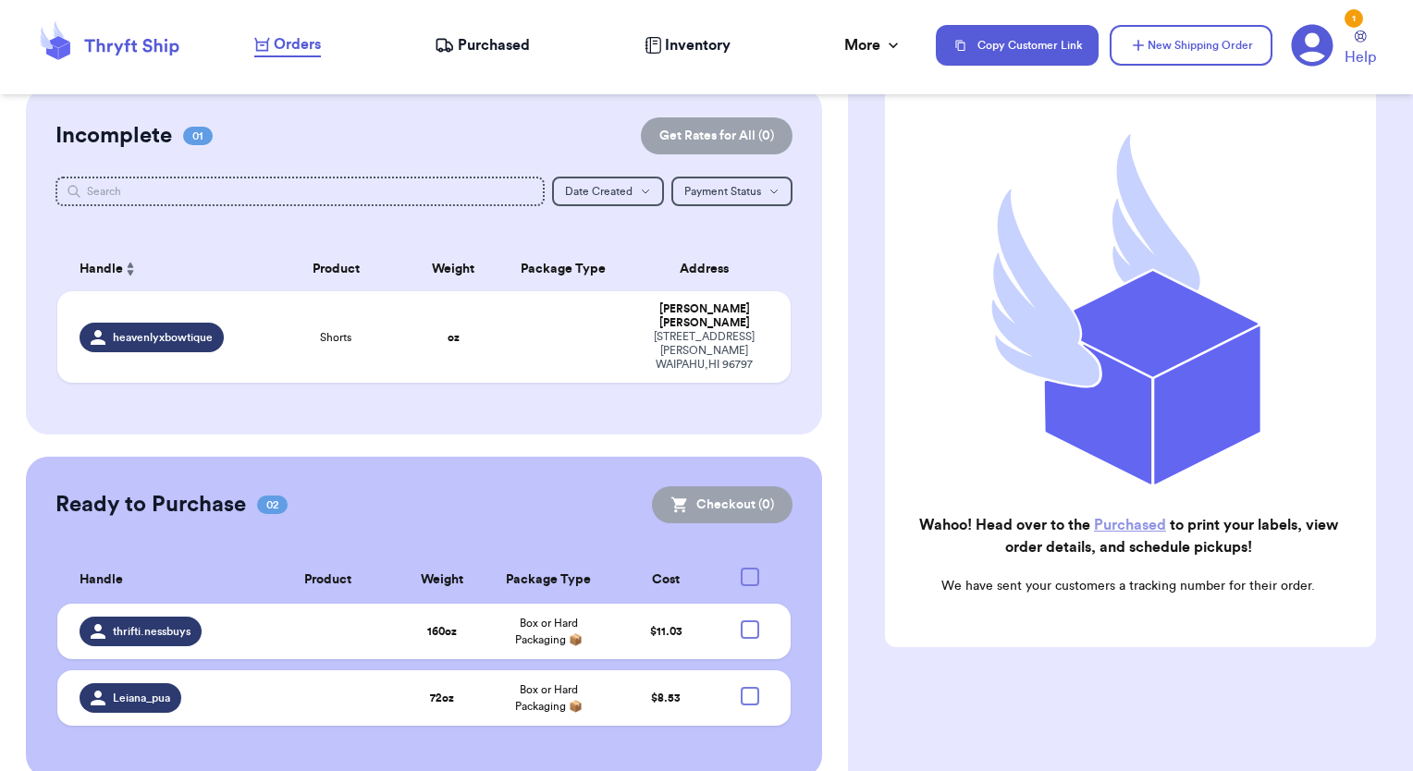
scroll to position [145, 0]
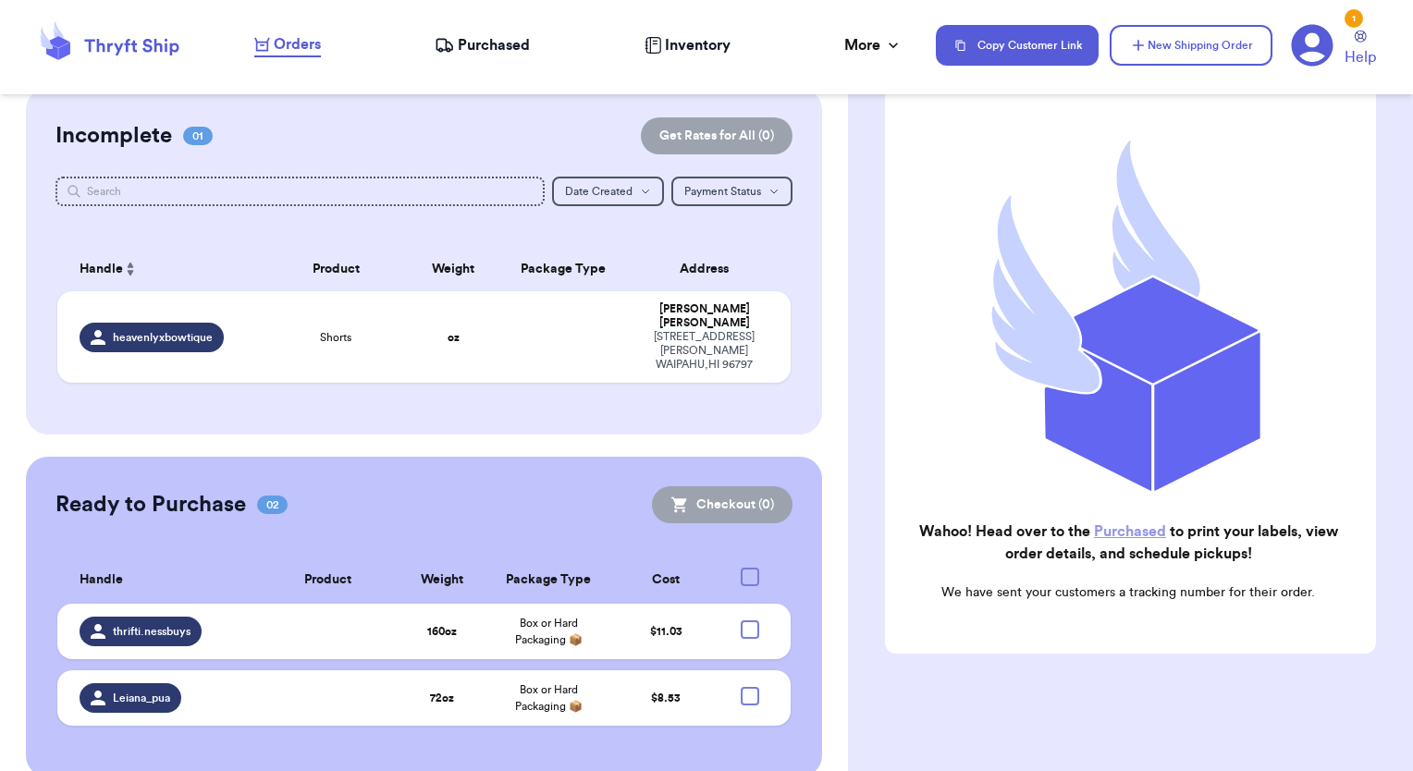
checkbox input "true"
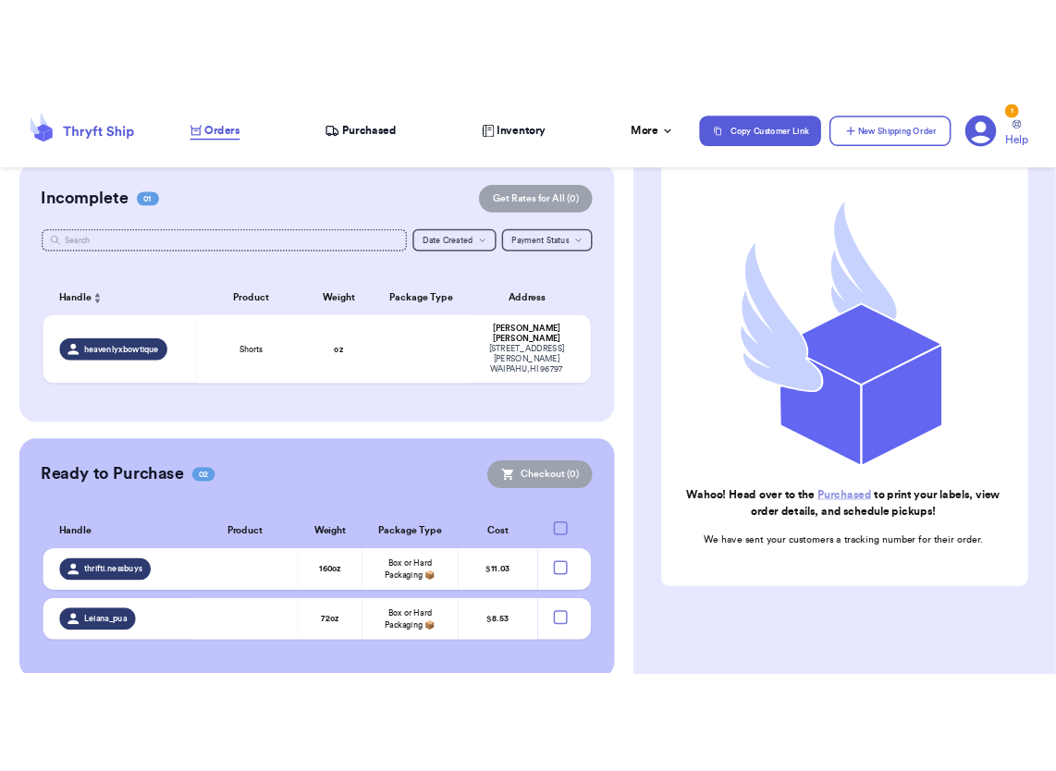
scroll to position [0, 0]
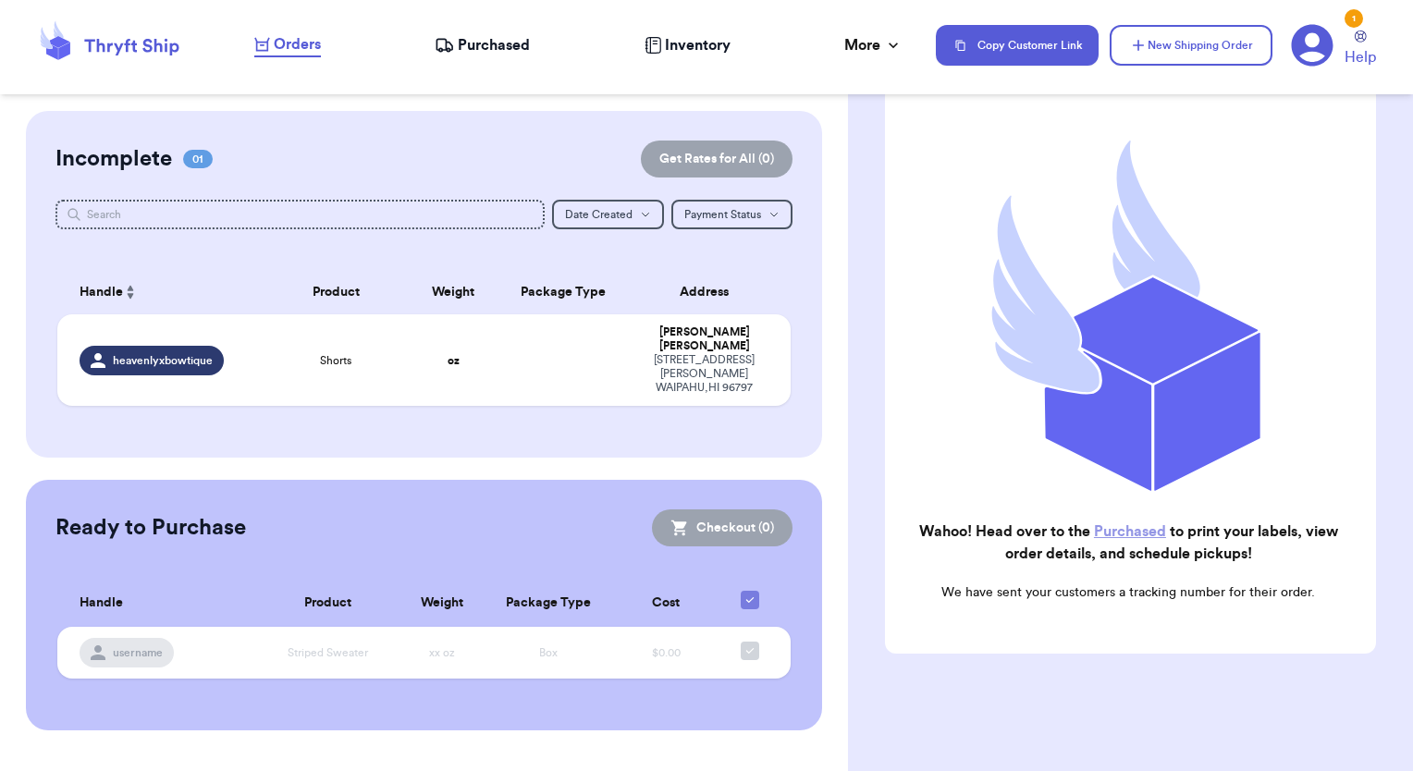
click at [1124, 524] on link "Purchased" at bounding box center [1130, 531] width 72 height 15
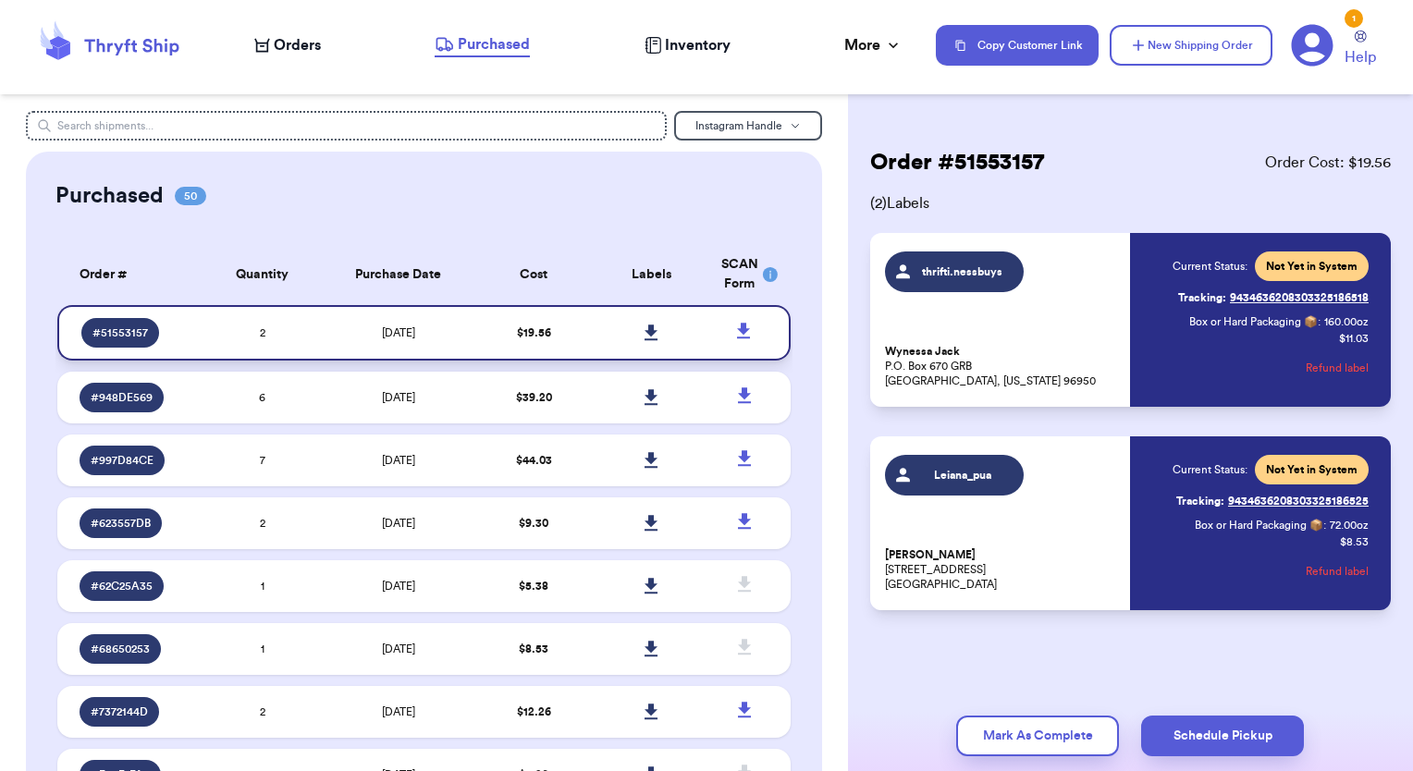
click at [644, 332] on icon at bounding box center [650, 333] width 13 height 16
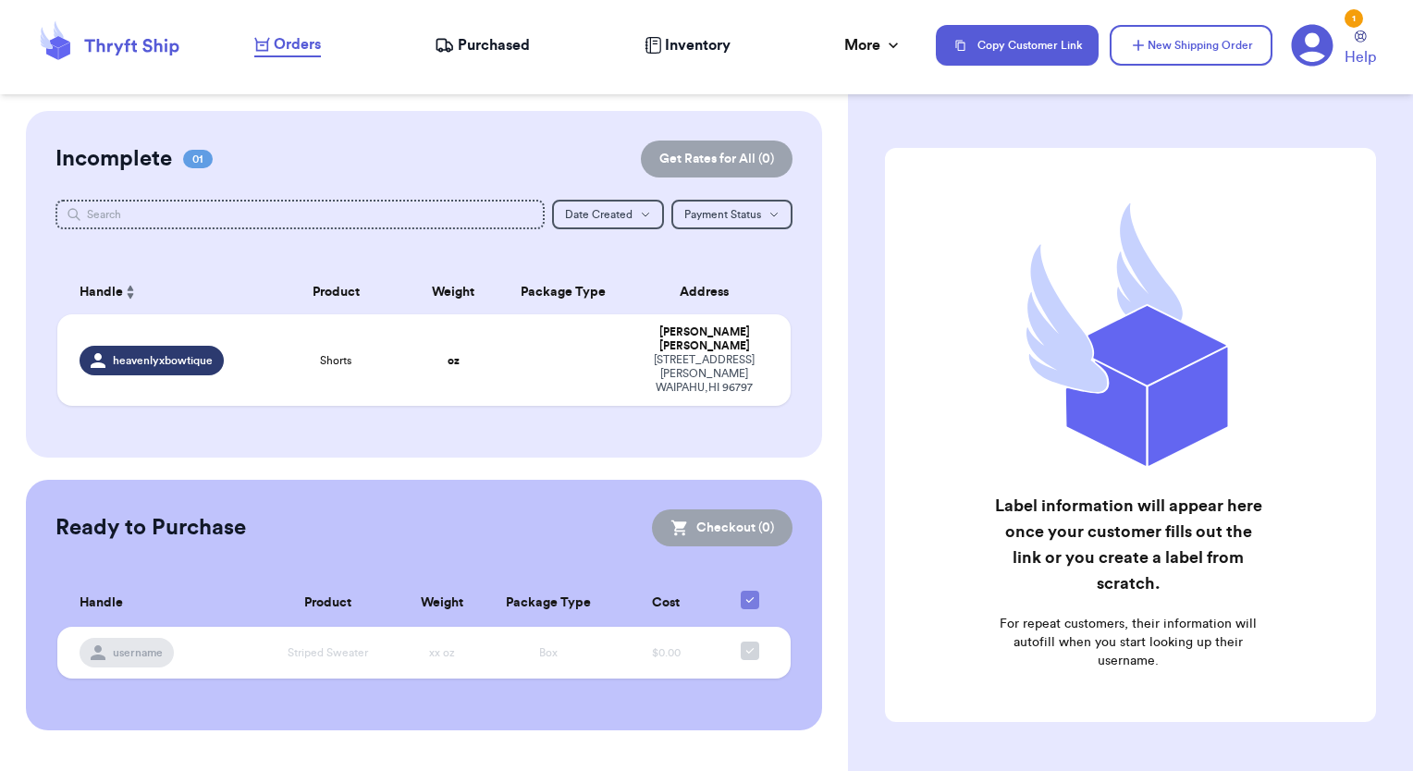
click at [492, 46] on span "Purchased" at bounding box center [494, 45] width 72 height 22
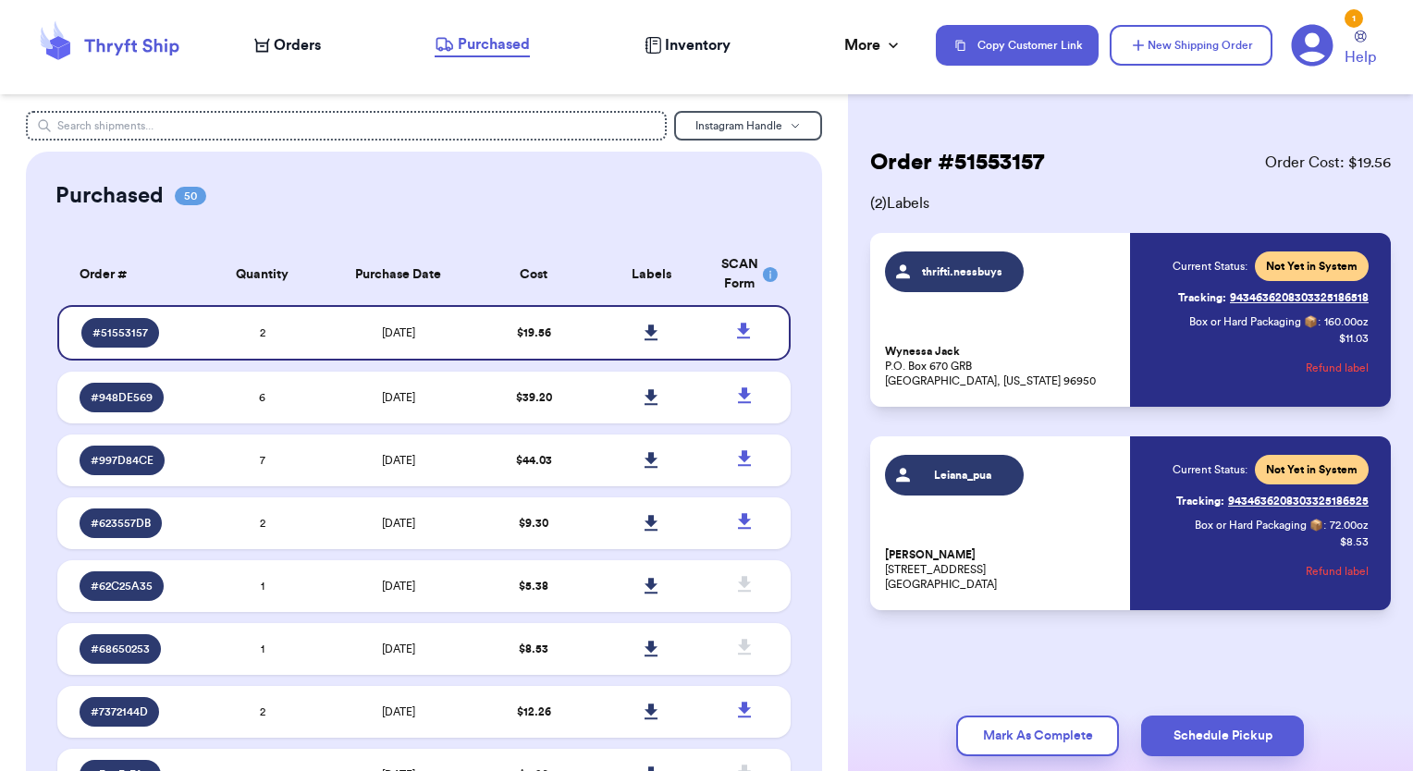
click at [1278, 502] on link "Tracking: 9434636208303325186525" at bounding box center [1272, 501] width 192 height 30
click at [1256, 292] on link "Tracking: 9434636208303325186518" at bounding box center [1273, 298] width 190 height 30
click at [113, 400] on span "# 948DE569" at bounding box center [122, 397] width 62 height 15
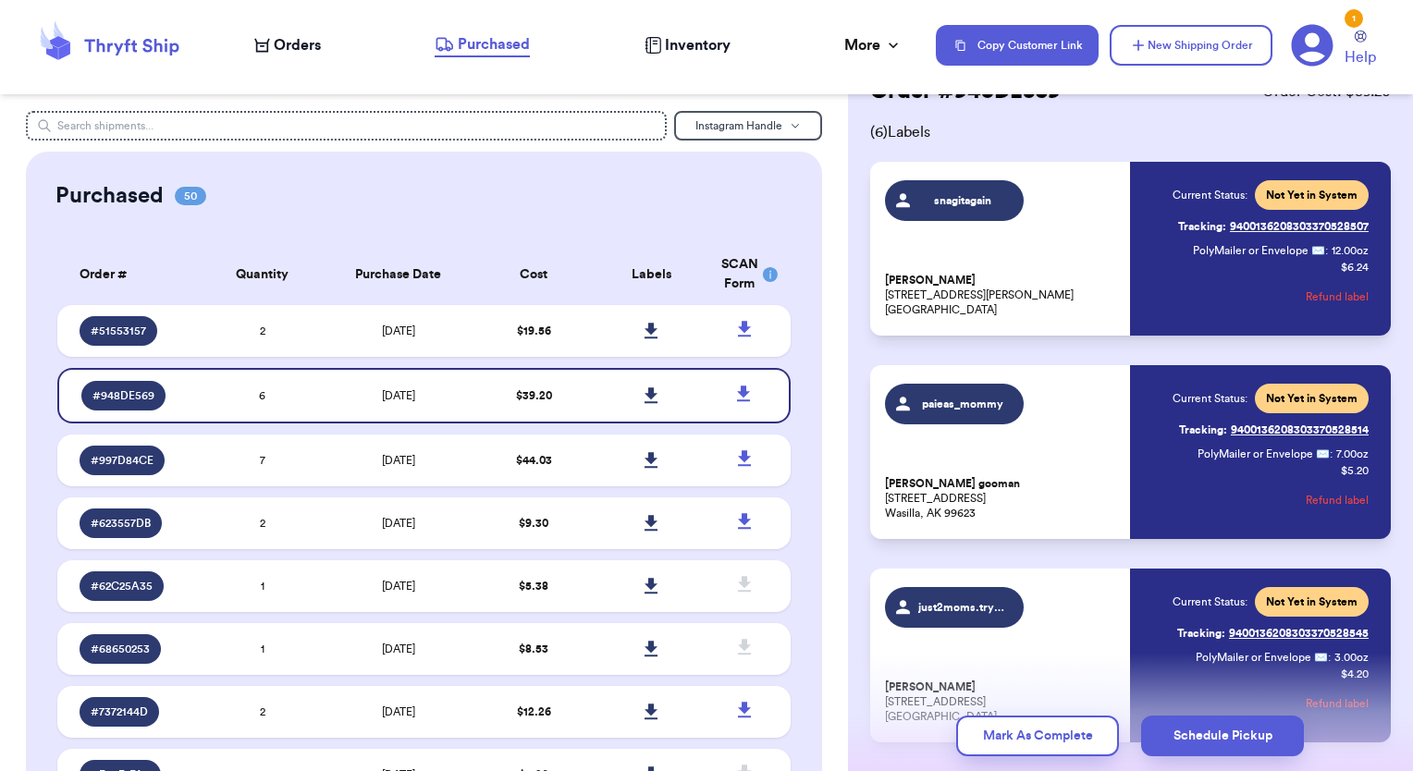
scroll to position [185, 0]
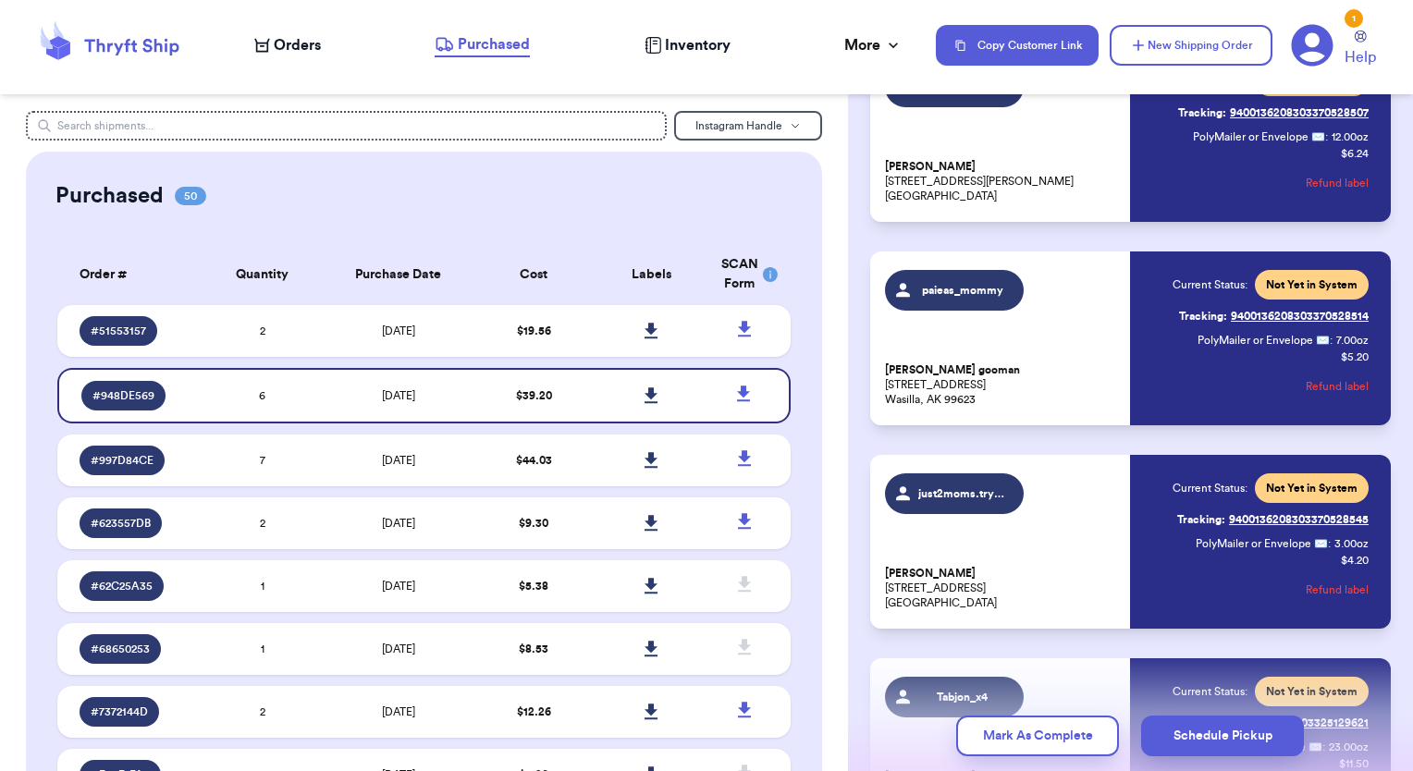
click at [1239, 516] on link "Tracking: 9400136208303370528545" at bounding box center [1272, 520] width 191 height 30
click at [1076, 481] on div "snagitagain Callie Loeffler 2513 W Gordon Ave Spokane, WA 99205 Current Status:…" at bounding box center [1130, 643] width 521 height 1191
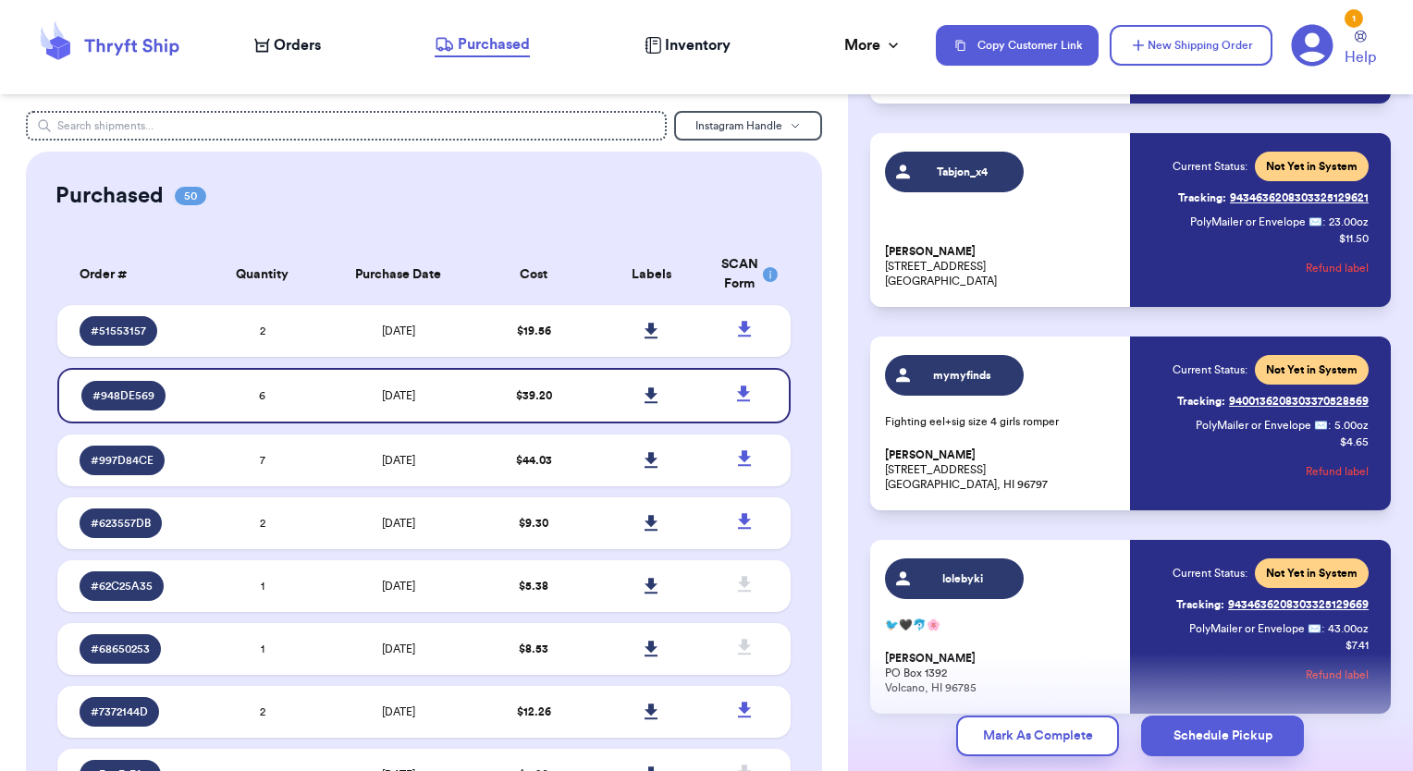
scroll to position [708, 0]
